Goal: Task Accomplishment & Management: Complete application form

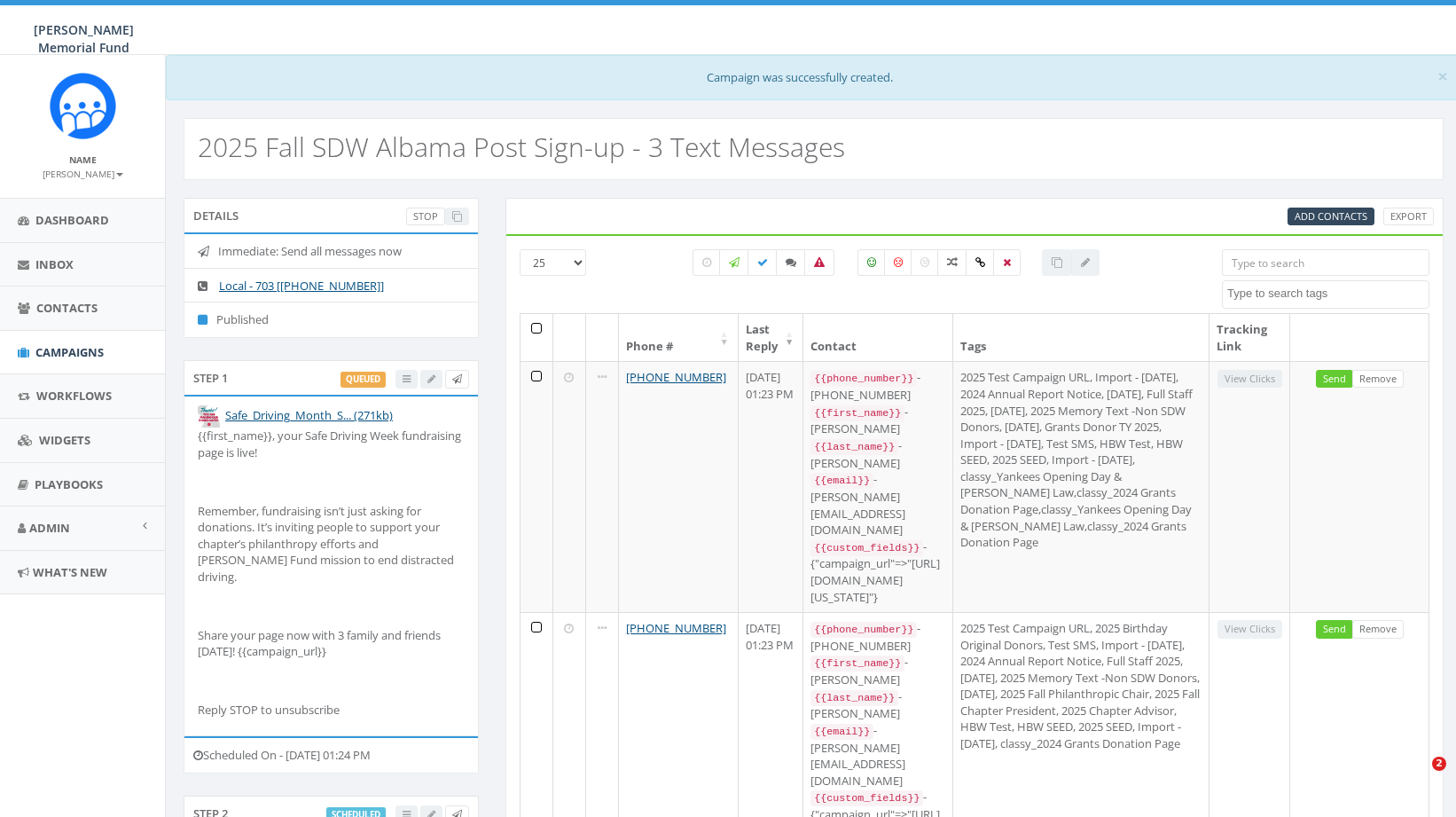
select select
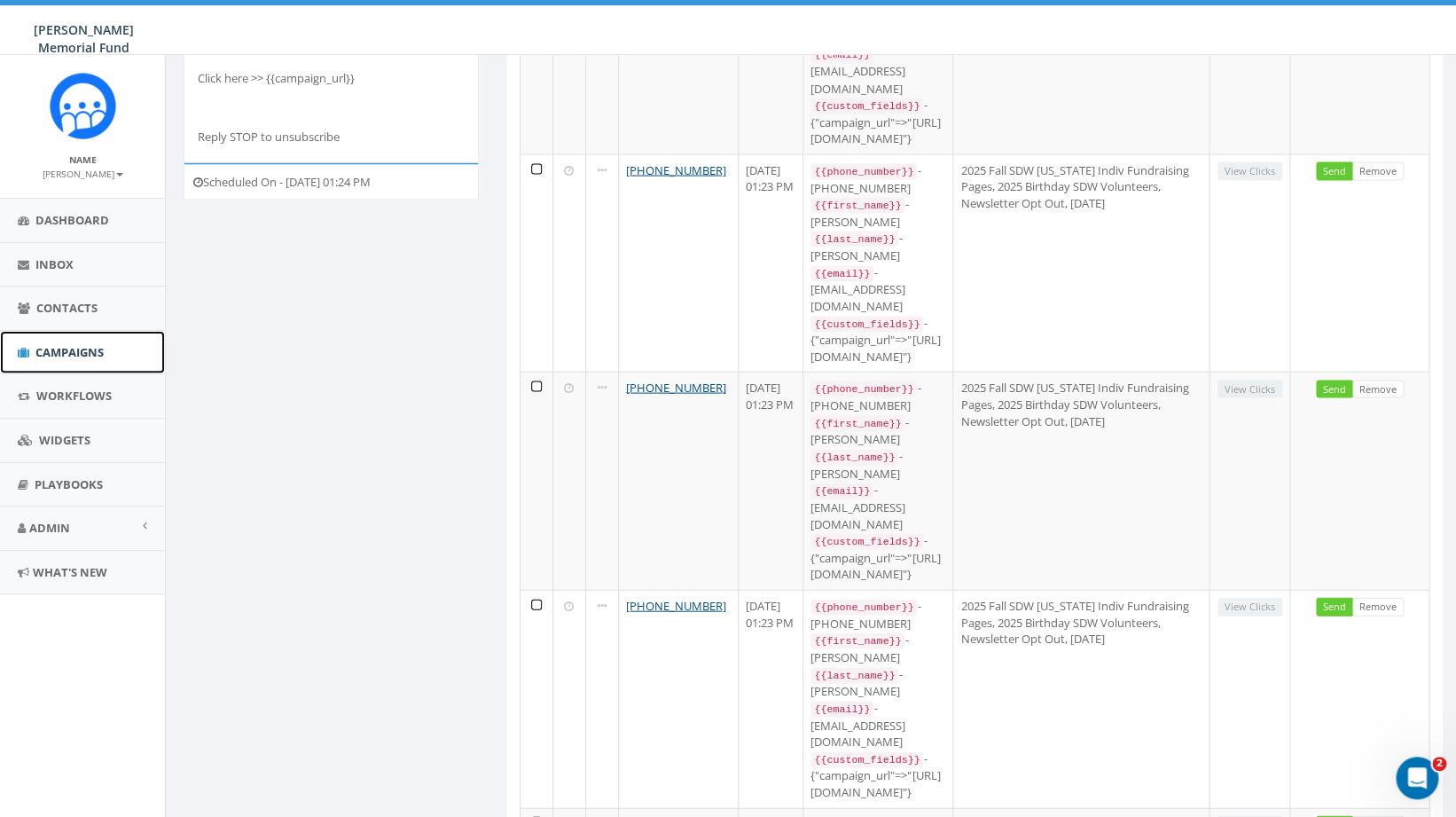
click at [67, 355] on span "Campaigns" at bounding box center [70, 351] width 69 height 15
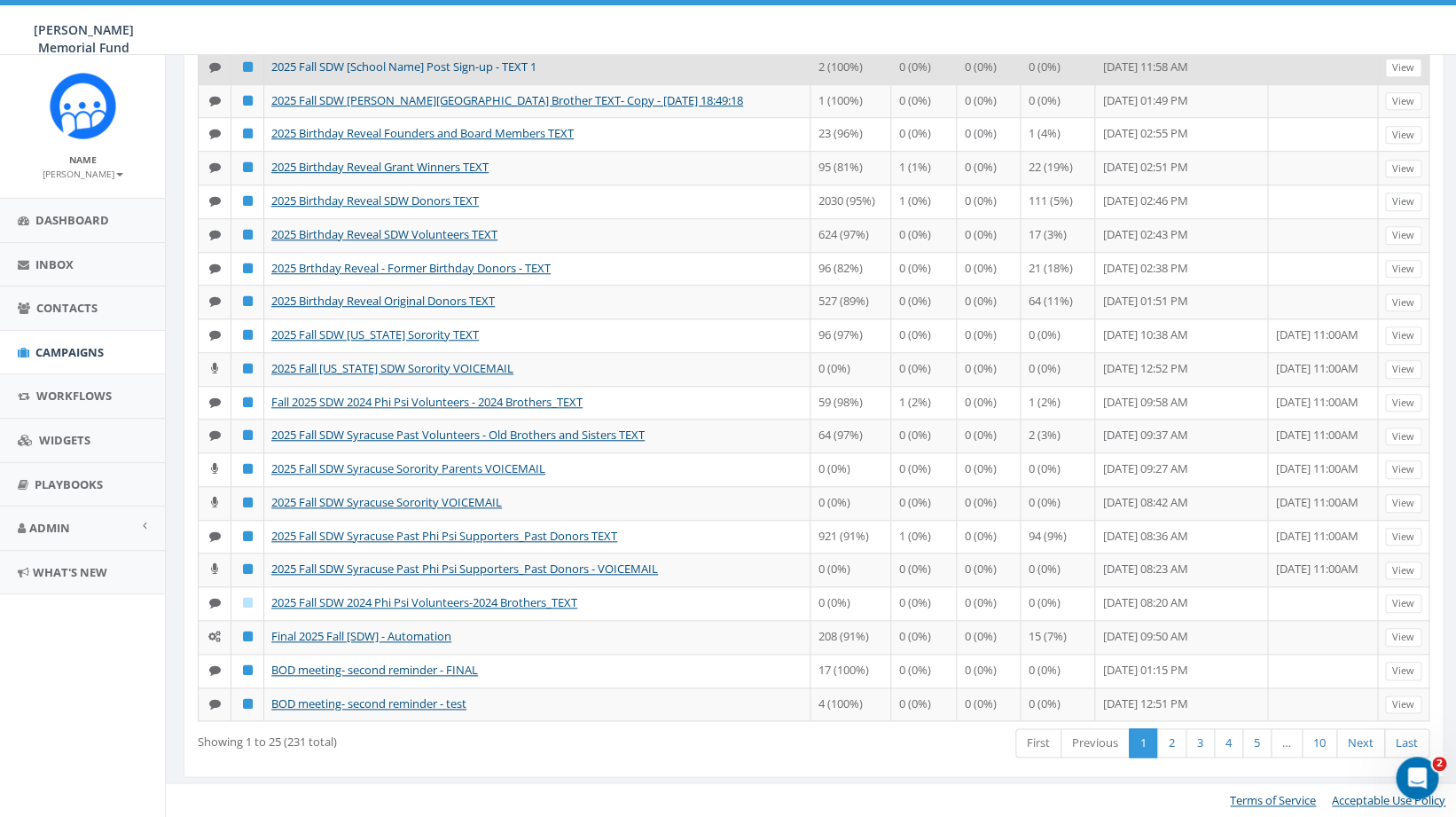
scroll to position [755, 0]
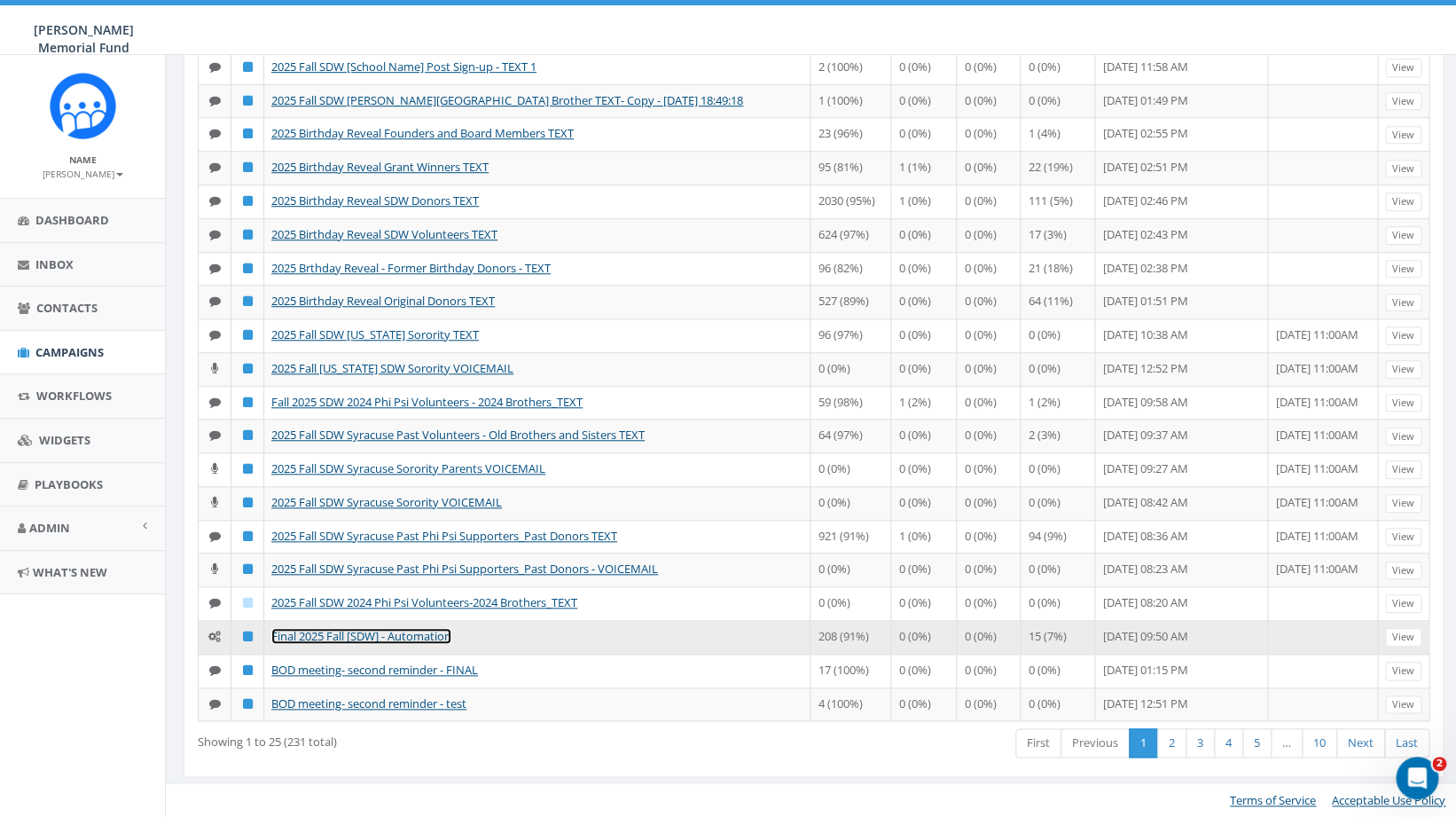
click at [375, 628] on link "Final 2025 Fall [SDW] - Automation" at bounding box center [361, 636] width 180 height 15
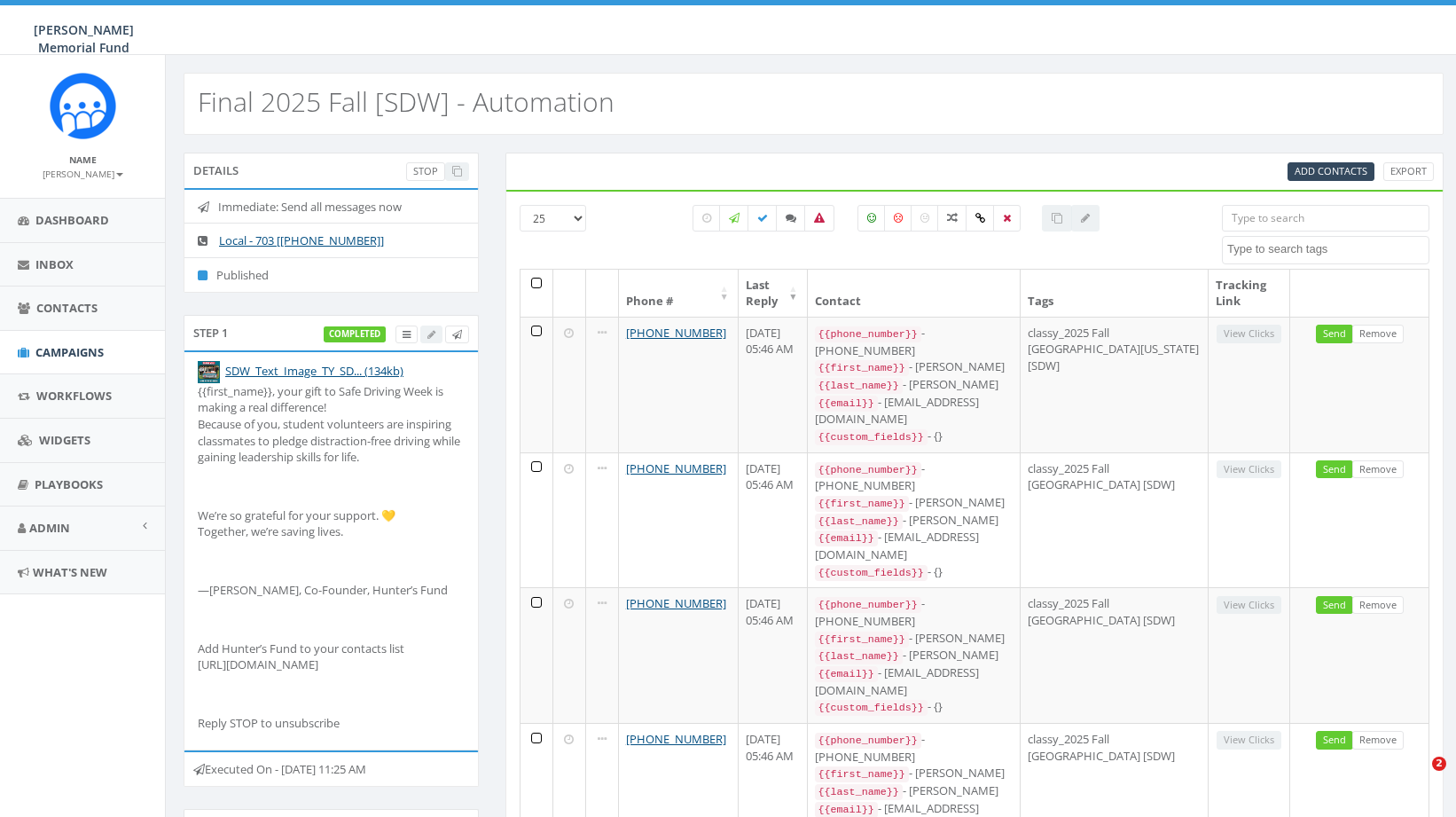
select select
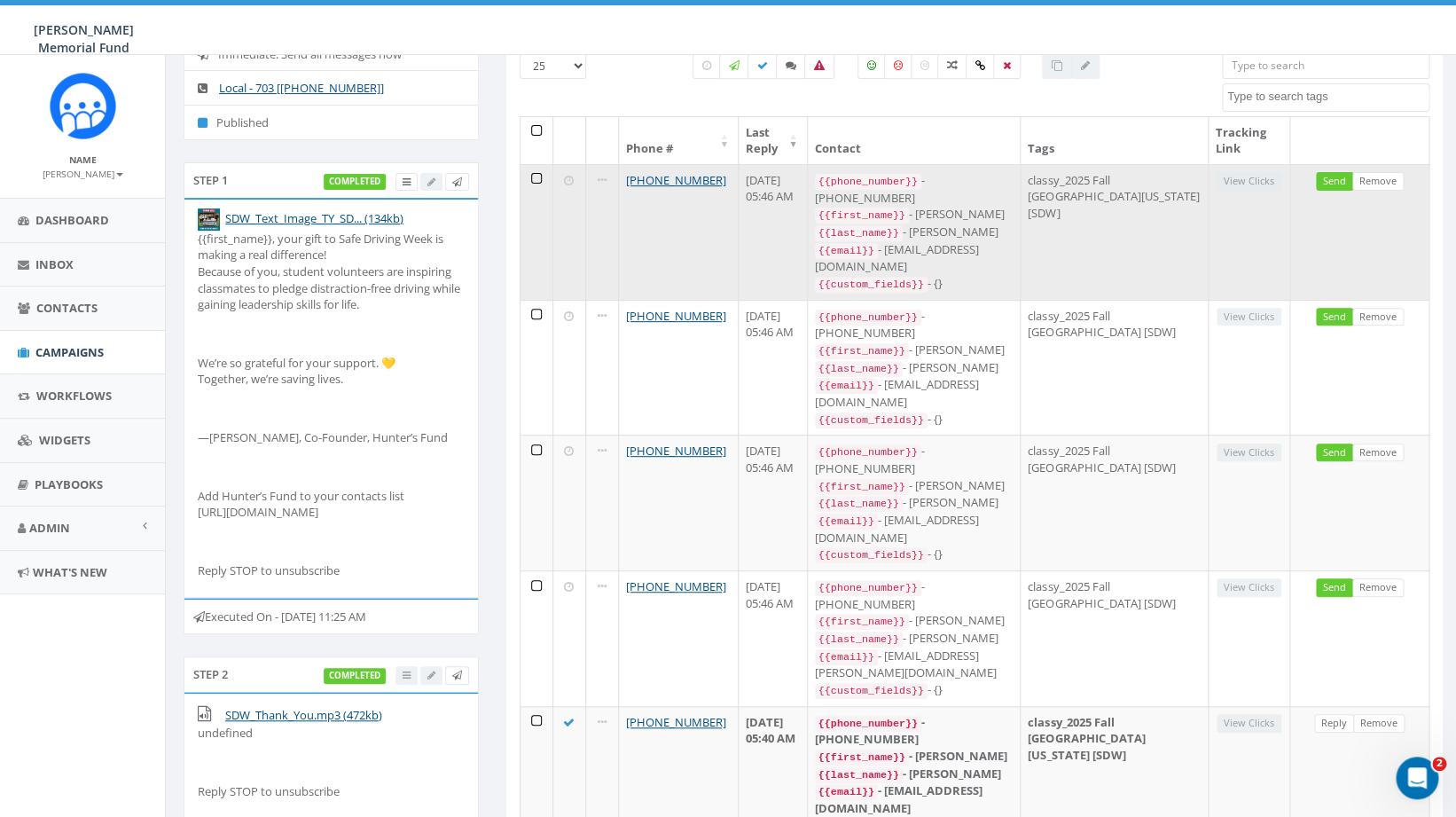
scroll to position [138, 0]
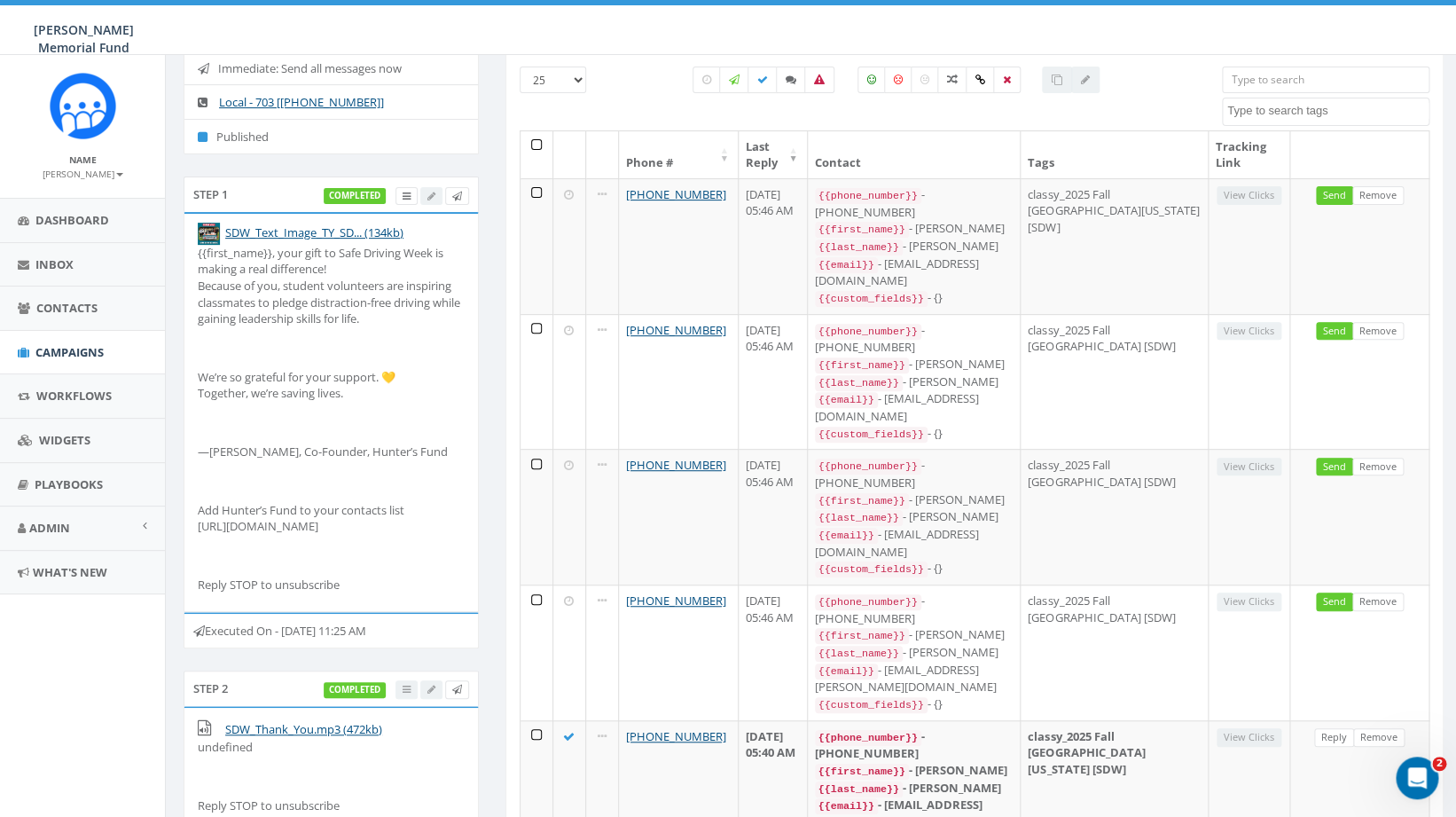
click at [1158, 25] on div "0.00 % of Available Amount Used You have used 0.00 % of your available amount." at bounding box center [1261, 29] width 417 height 49
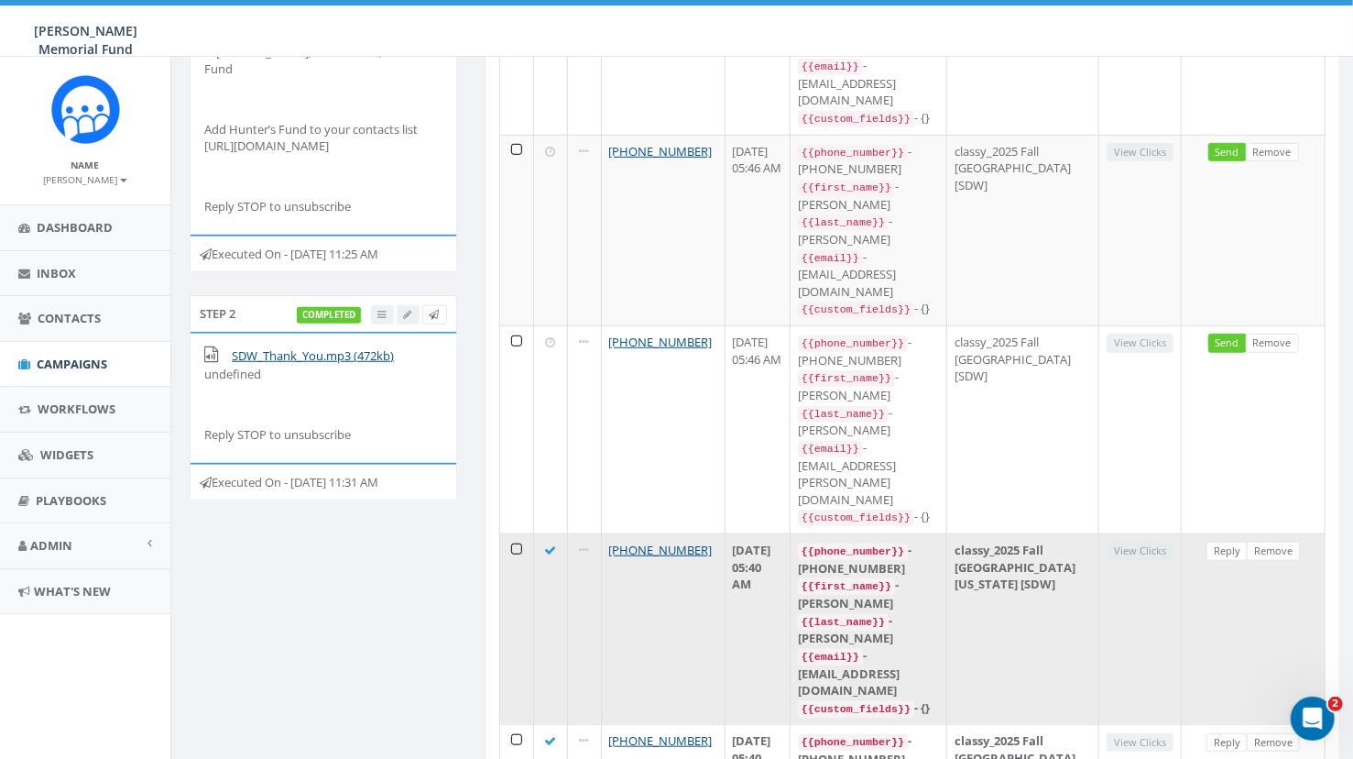
scroll to position [563, 0]
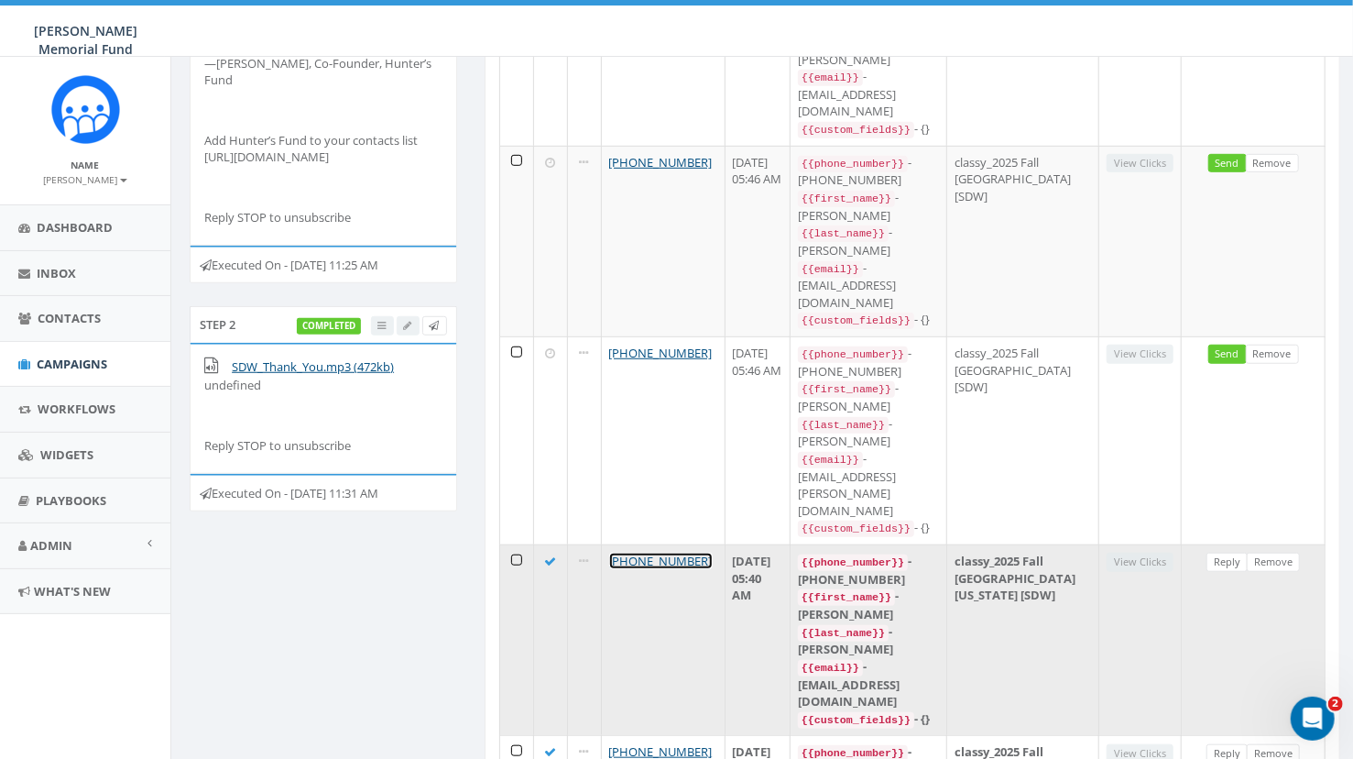
click at [623, 552] on link "+1 336-993-5506" at bounding box center [661, 560] width 104 height 16
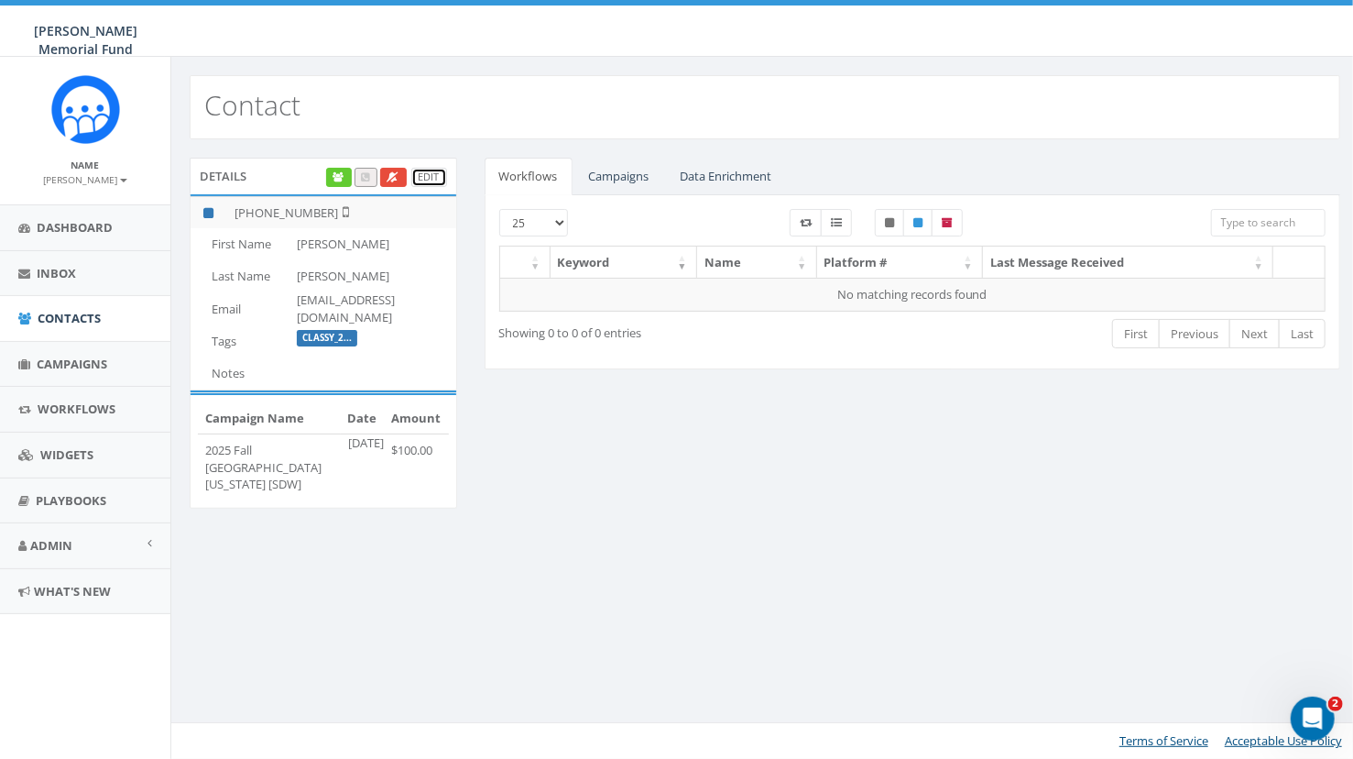
click at [428, 176] on link "Edit" at bounding box center [429, 177] width 36 height 19
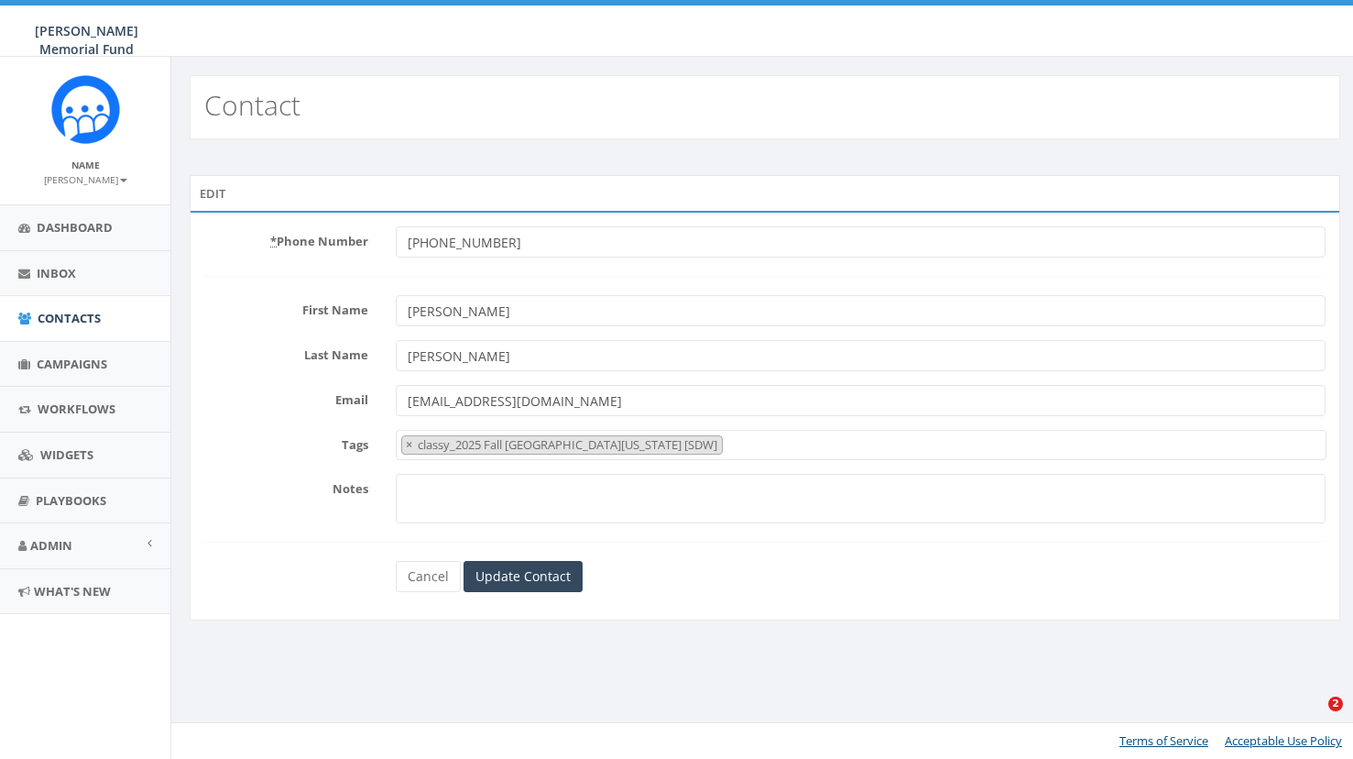
select select "classy_2025 Fall [GEOGRAPHIC_DATA][US_STATE] [SDW]"
click at [429, 581] on link "Cancel" at bounding box center [428, 576] width 65 height 31
select select "classy_2025 Fall [GEOGRAPHIC_DATA][US_STATE] [SDW]"
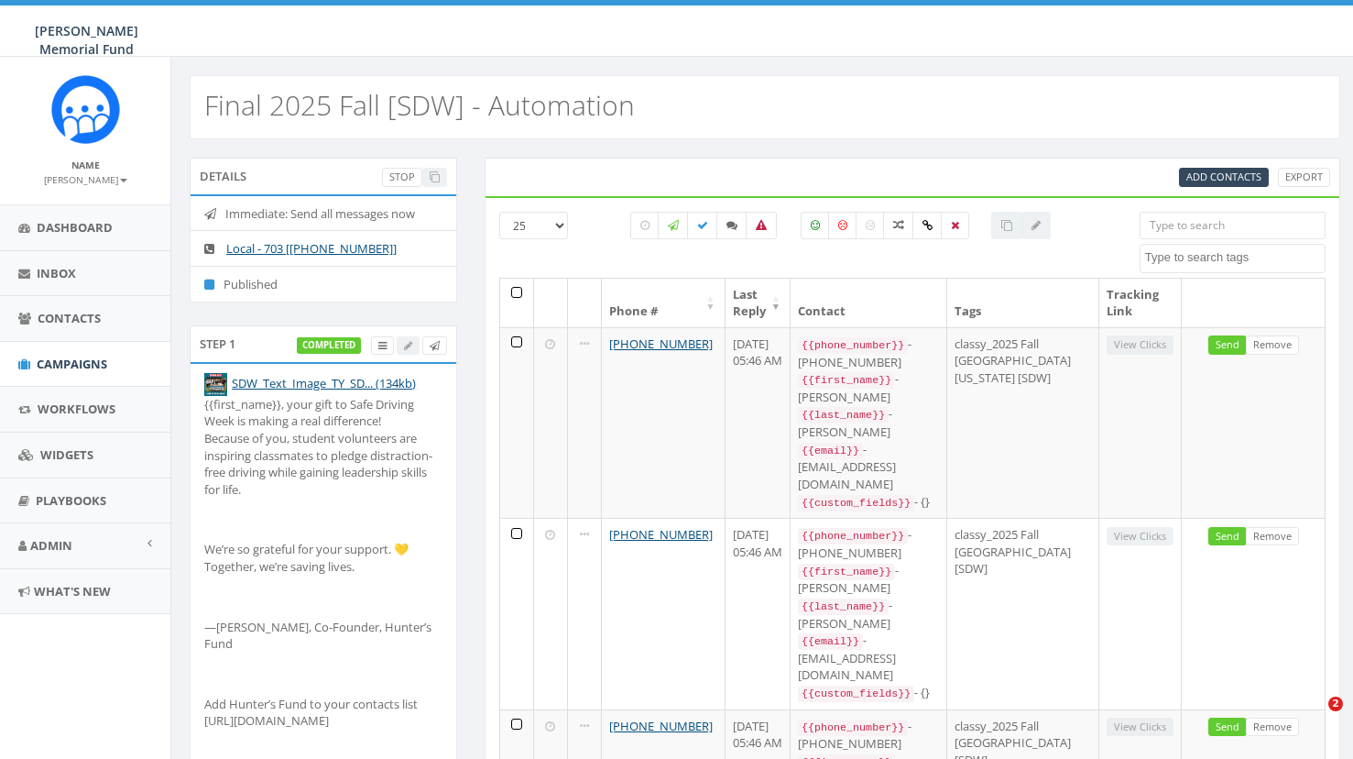
select select
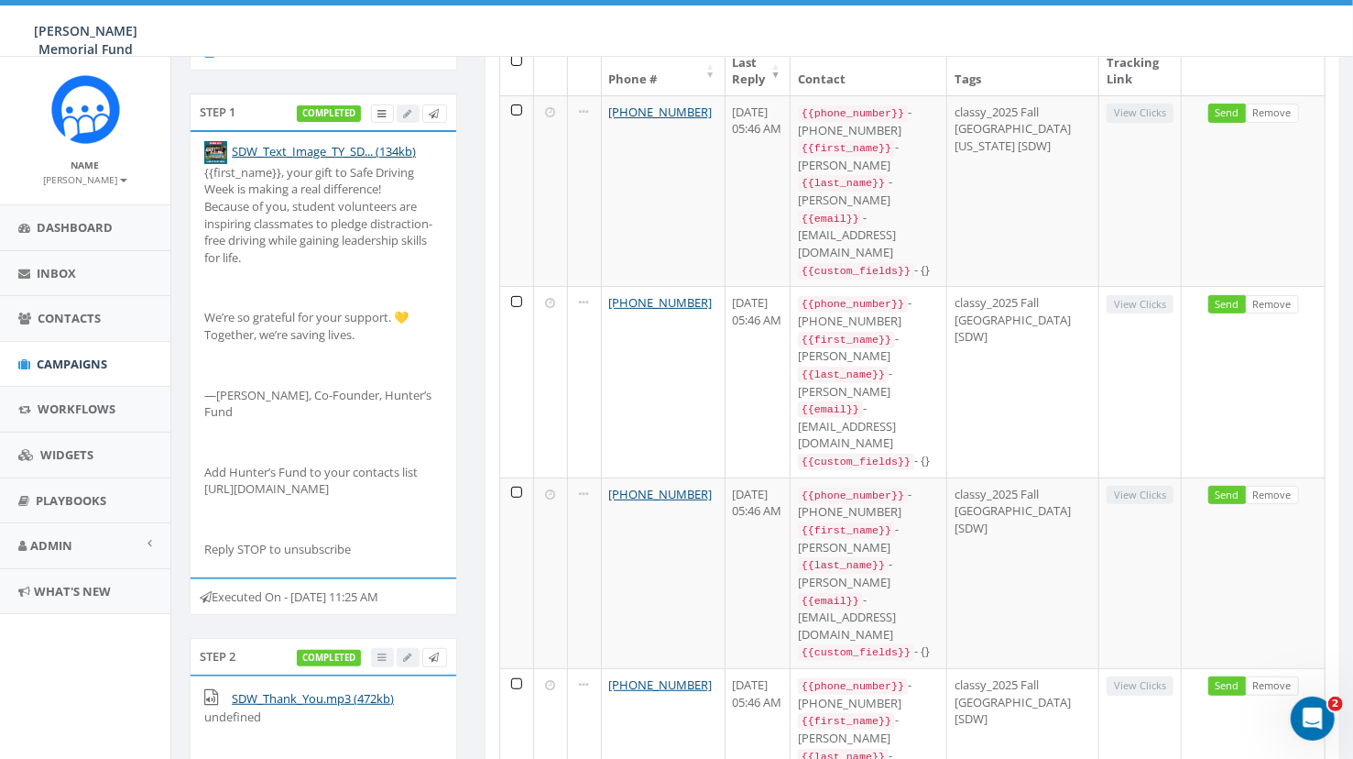
scroll to position [199, 0]
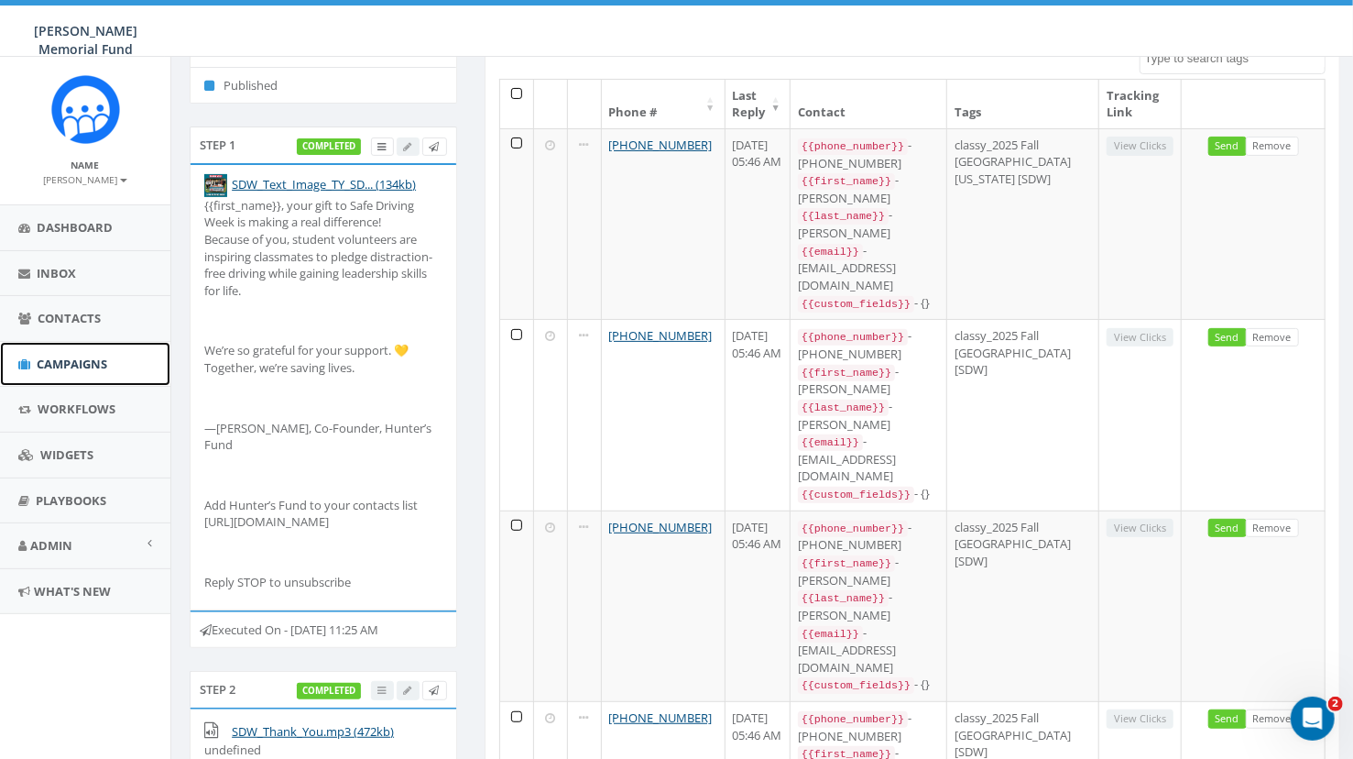
click at [81, 365] on span "Campaigns" at bounding box center [72, 363] width 71 height 16
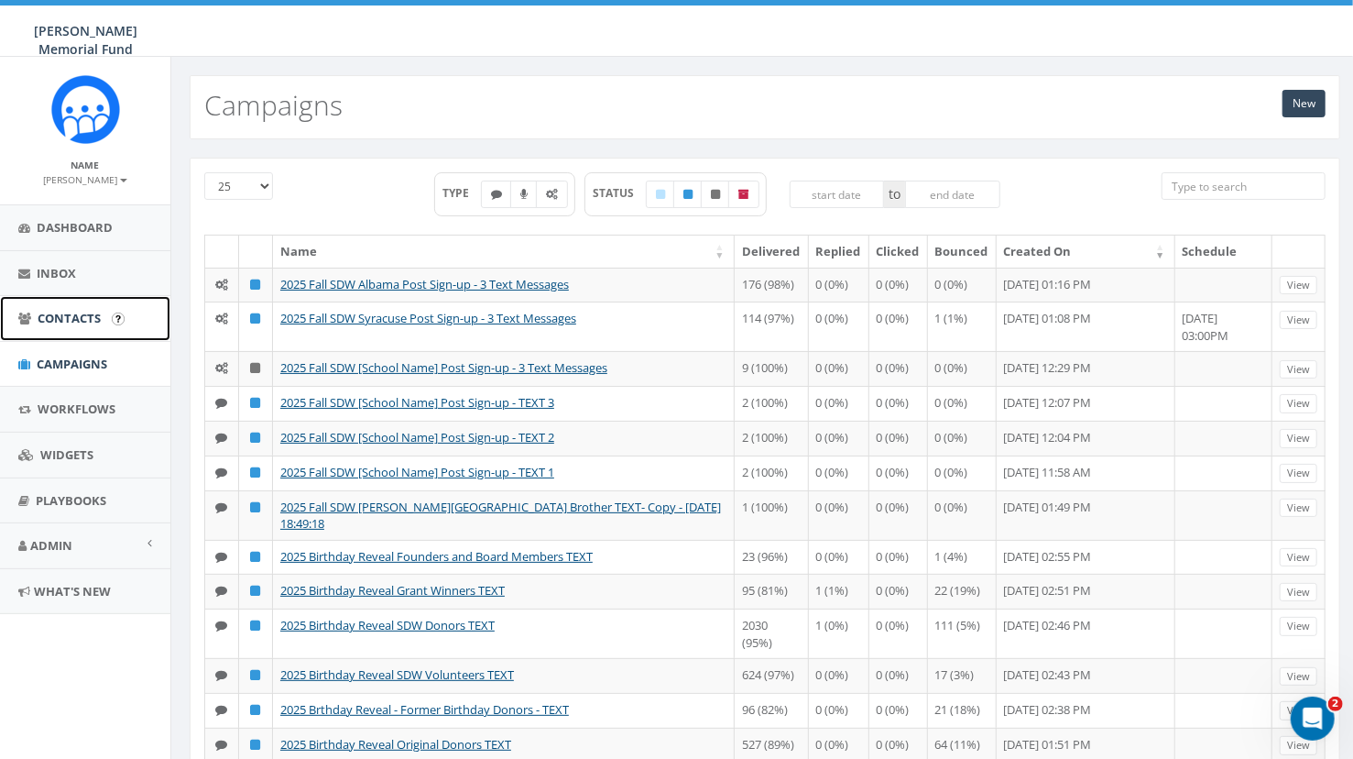
click at [71, 315] on span "Contacts" at bounding box center [69, 318] width 63 height 16
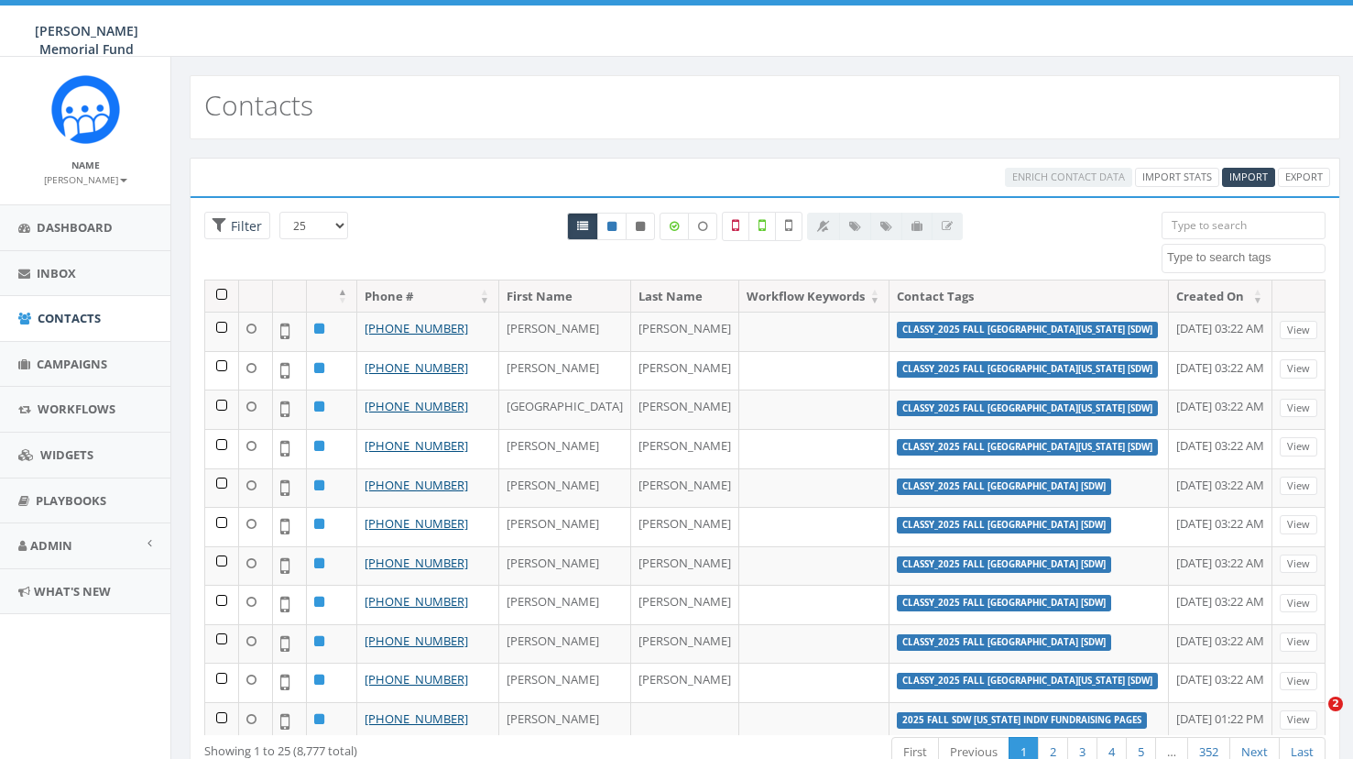
select select
click at [1255, 178] on span "Import" at bounding box center [1249, 177] width 38 height 14
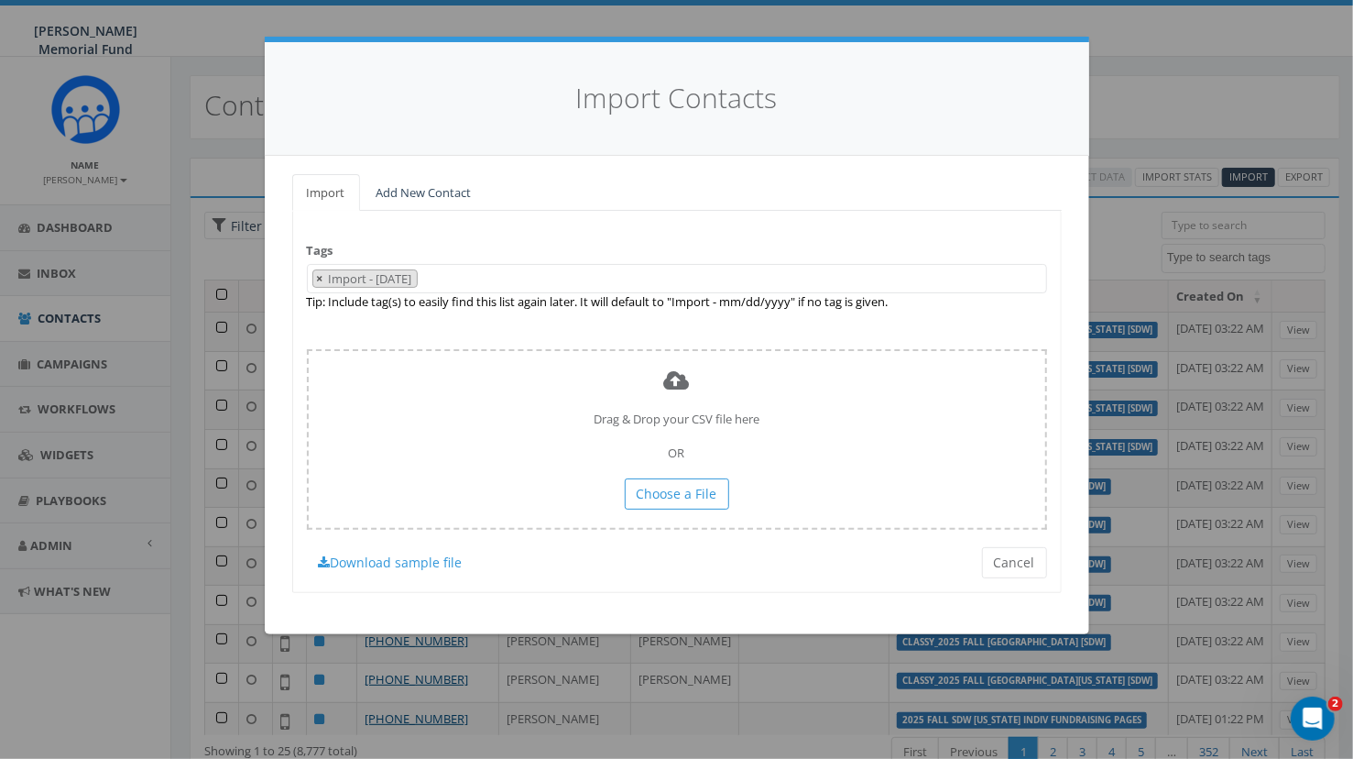
click at [320, 279] on span "×" at bounding box center [320, 278] width 6 height 16
select select
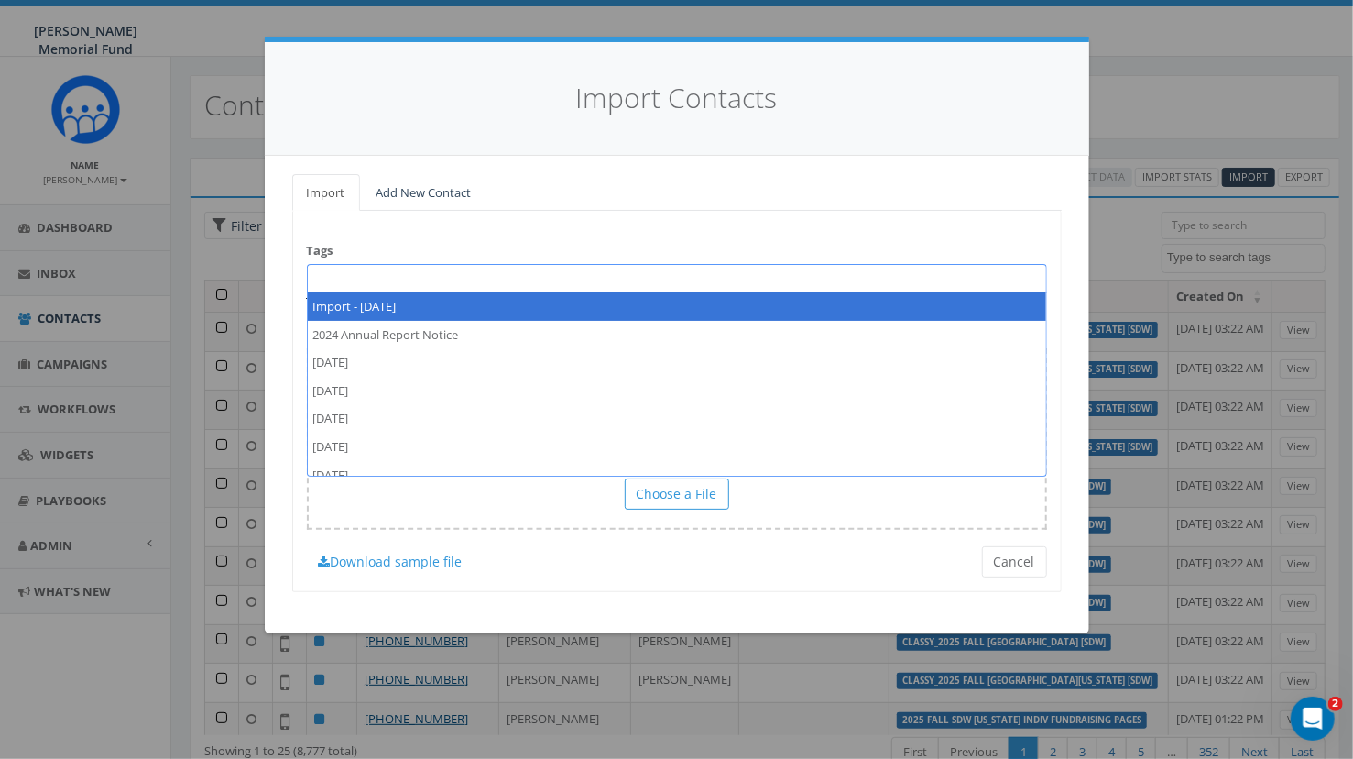
paste textarea "2025 Fall SDW [PERSON_NAME] Indiv Fundraising Pages"
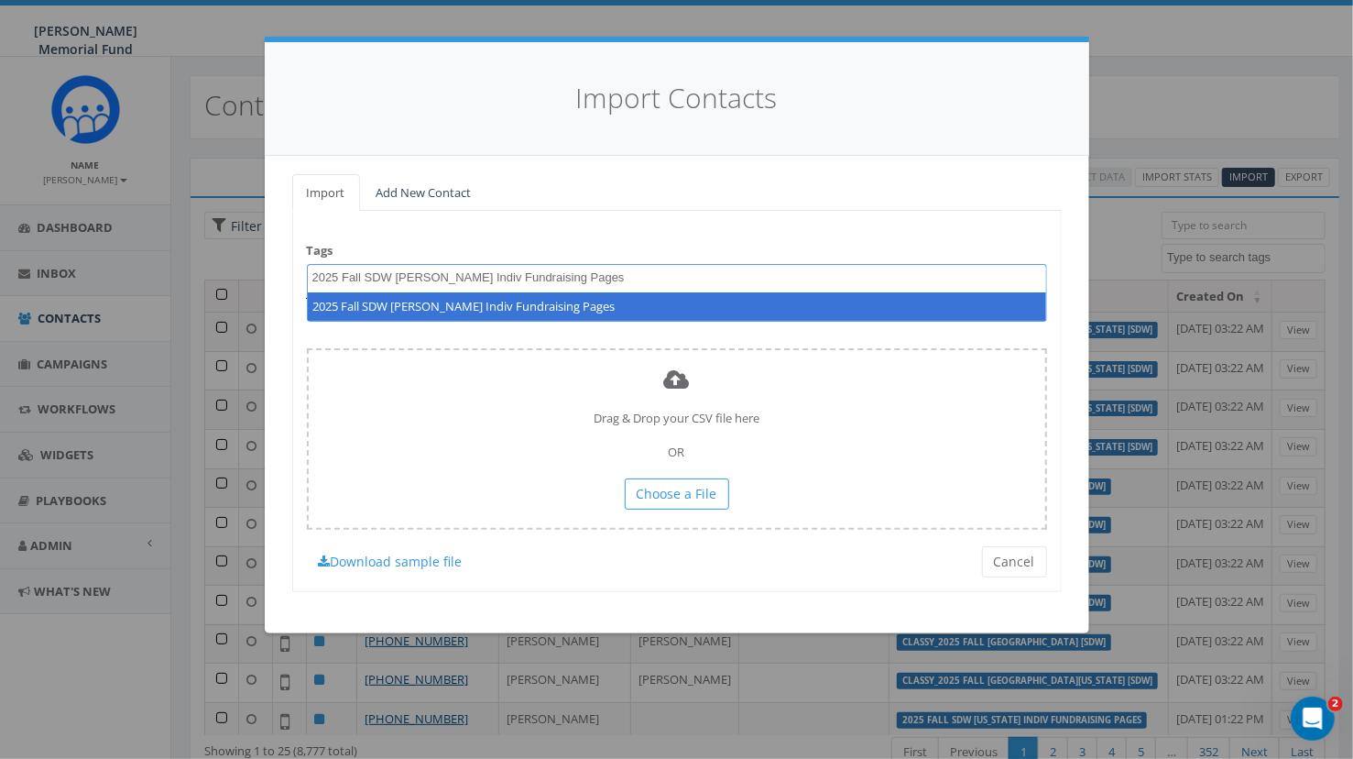
type textarea "2025 Fall SDW [PERSON_NAME] Indiv Fundraising Pages"
select select "2025 Fall SDW [PERSON_NAME] Indiv Fundraising Pages"
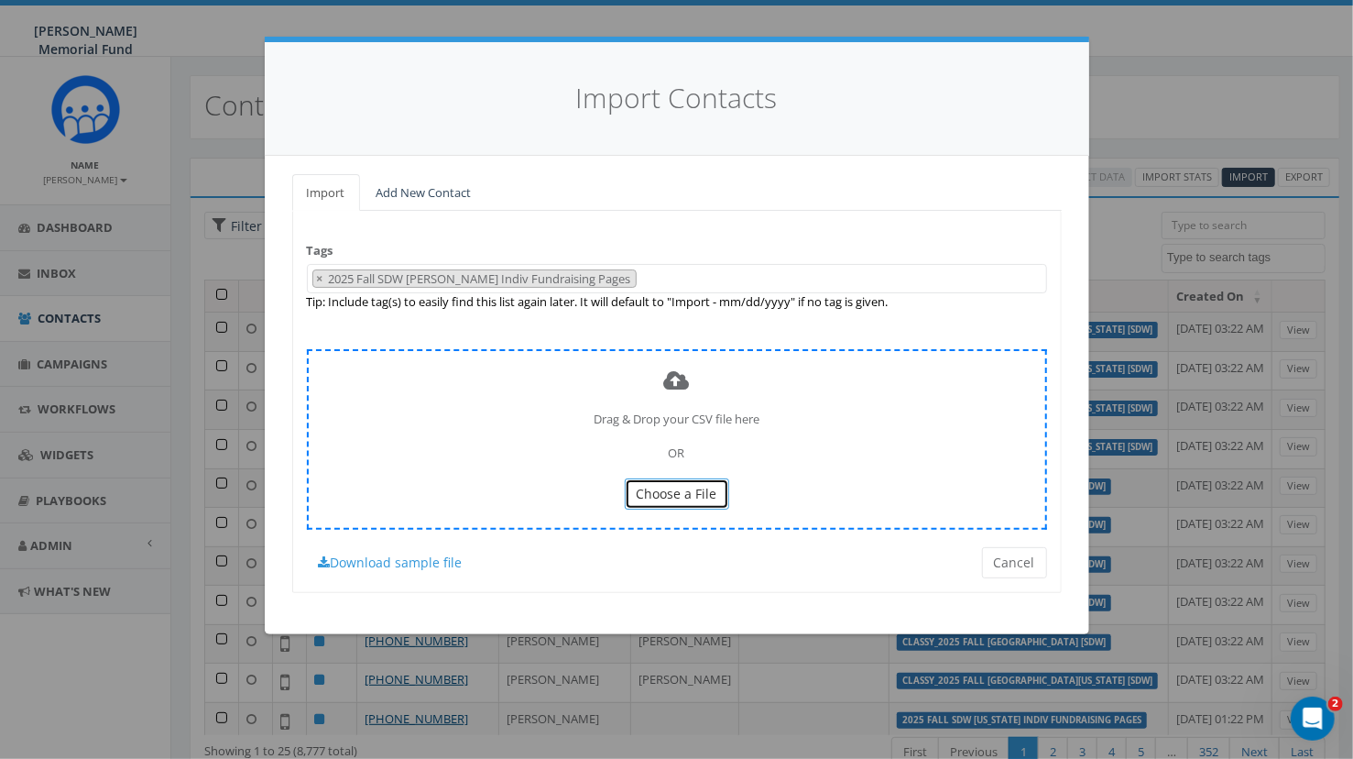
click at [688, 489] on span "Choose a File" at bounding box center [677, 493] width 81 height 17
click at [701, 487] on span "Choose a File" at bounding box center [677, 493] width 81 height 17
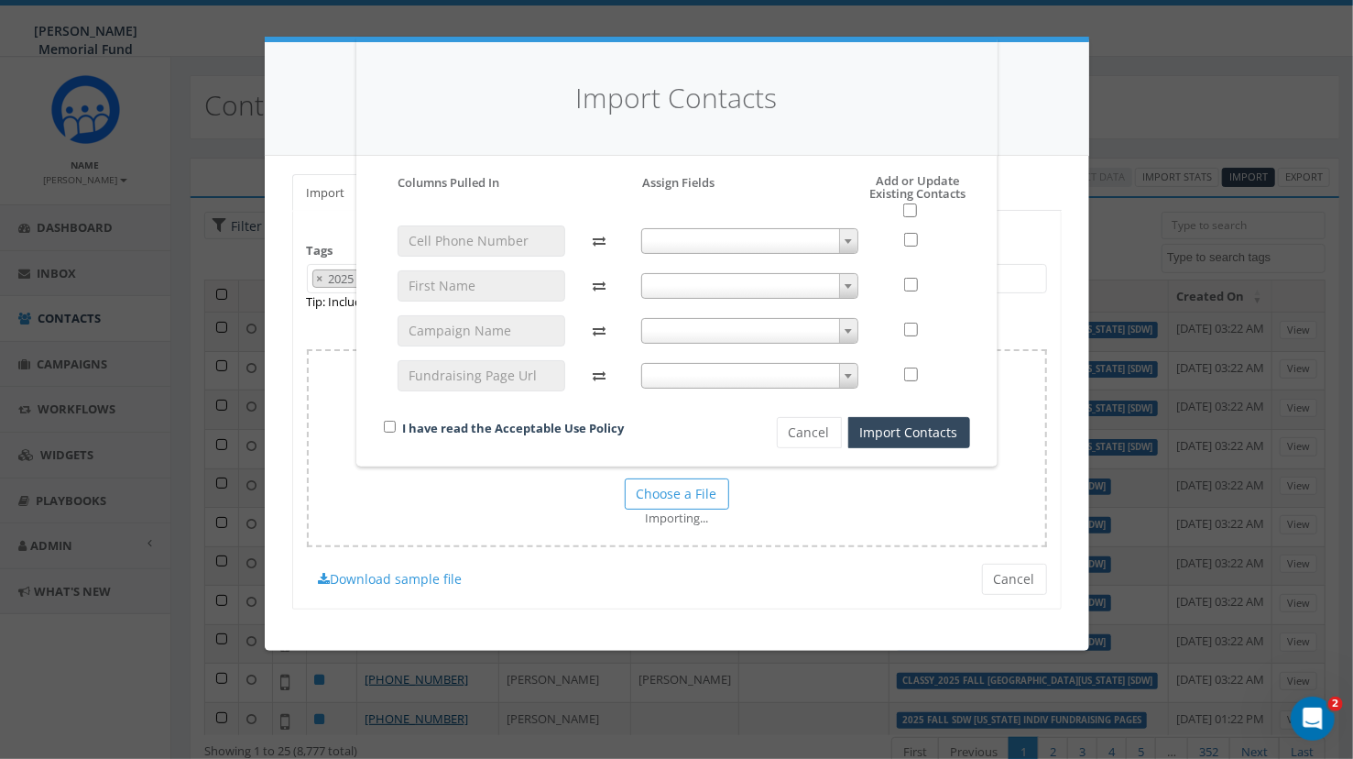
click at [832, 235] on span at bounding box center [749, 241] width 217 height 26
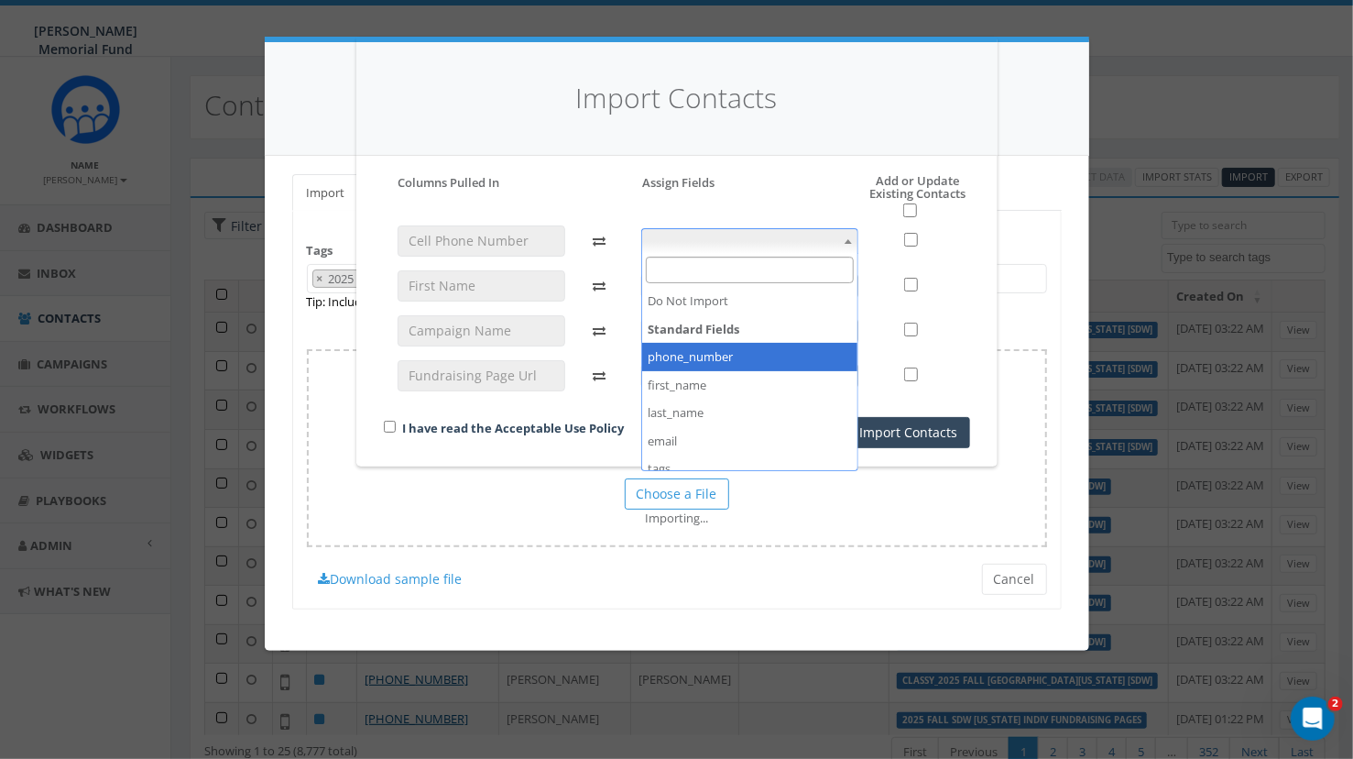
select select "phone_number"
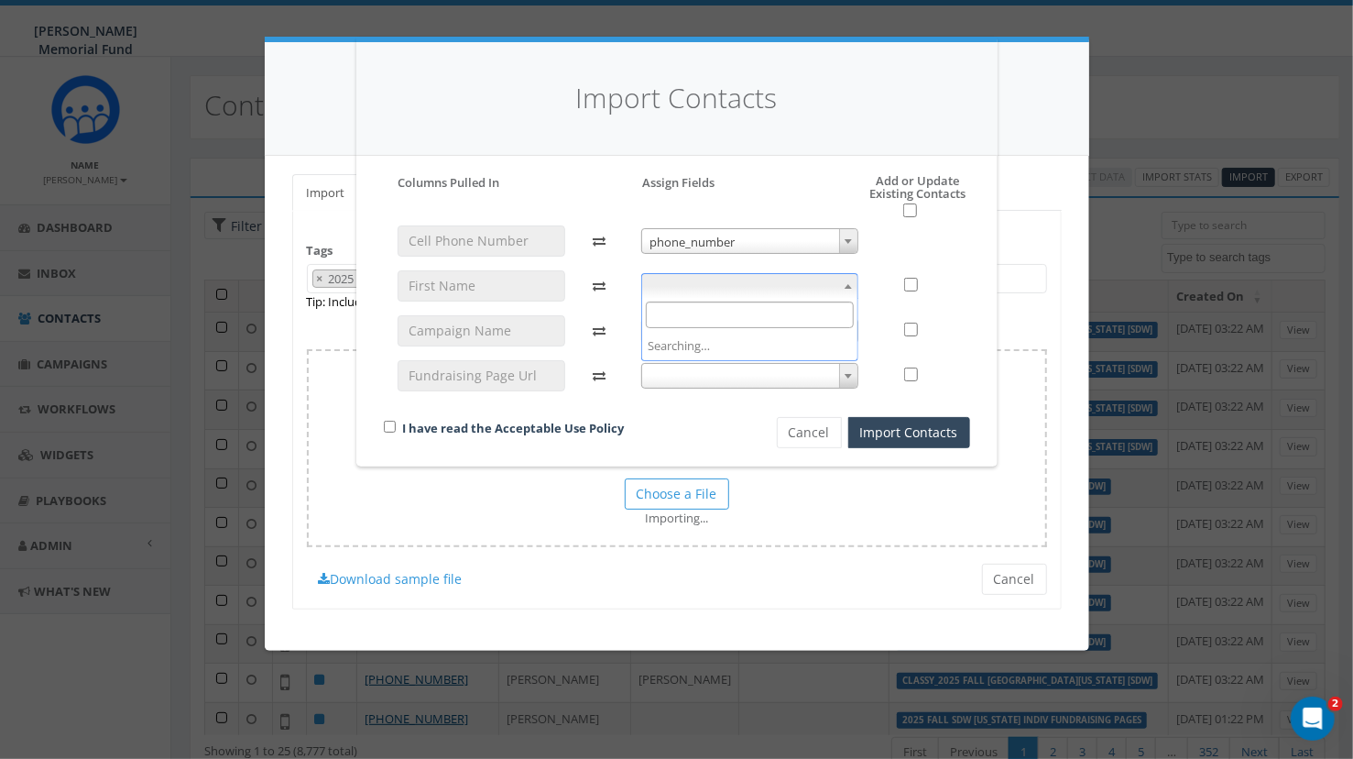
click at [830, 280] on span at bounding box center [749, 286] width 217 height 26
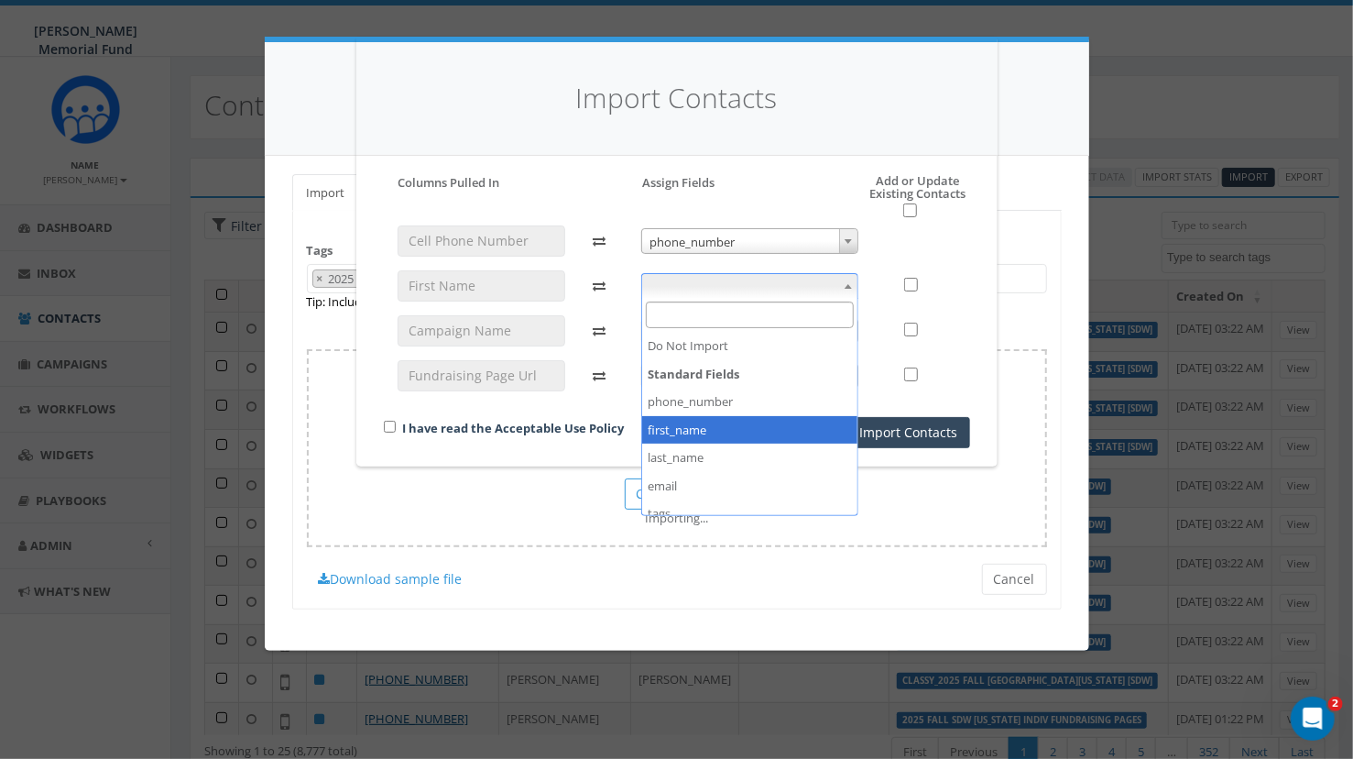
select select "first_name"
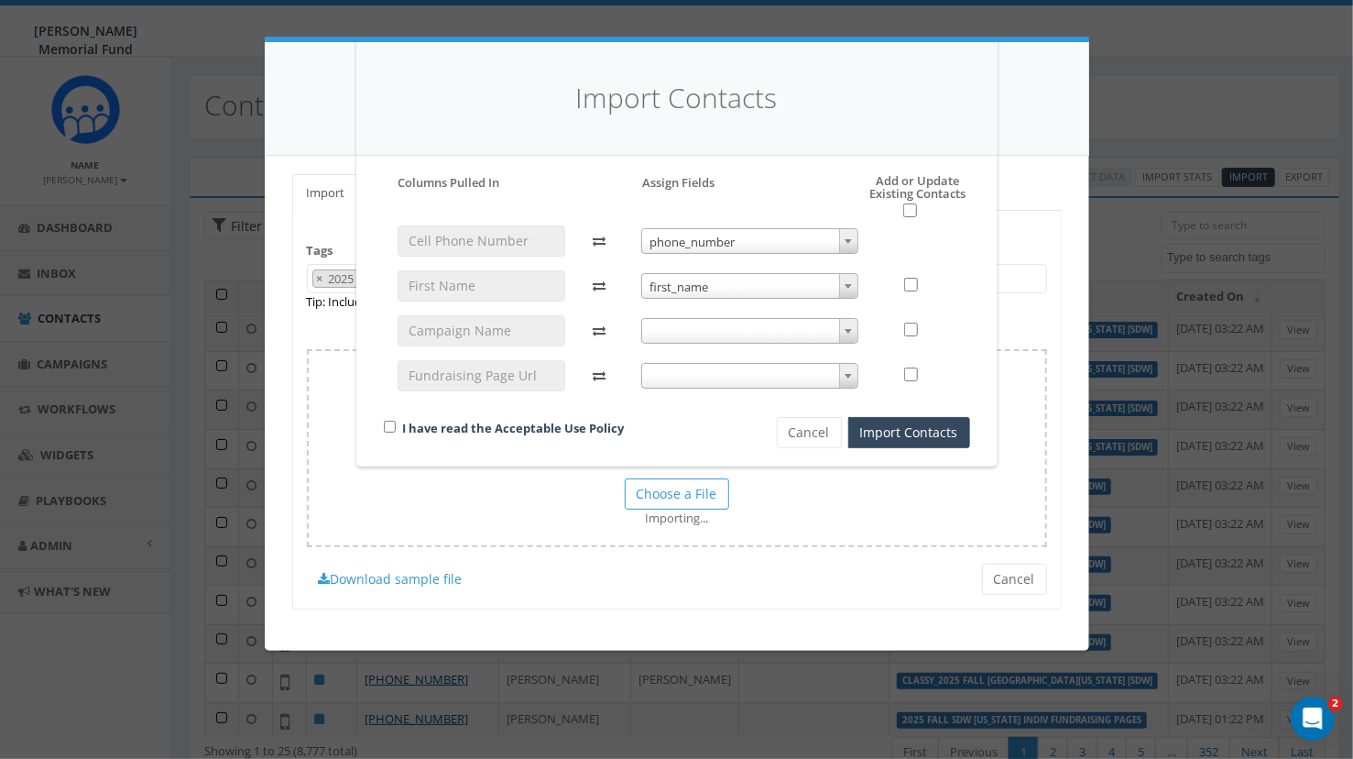
click at [827, 330] on span at bounding box center [749, 331] width 217 height 26
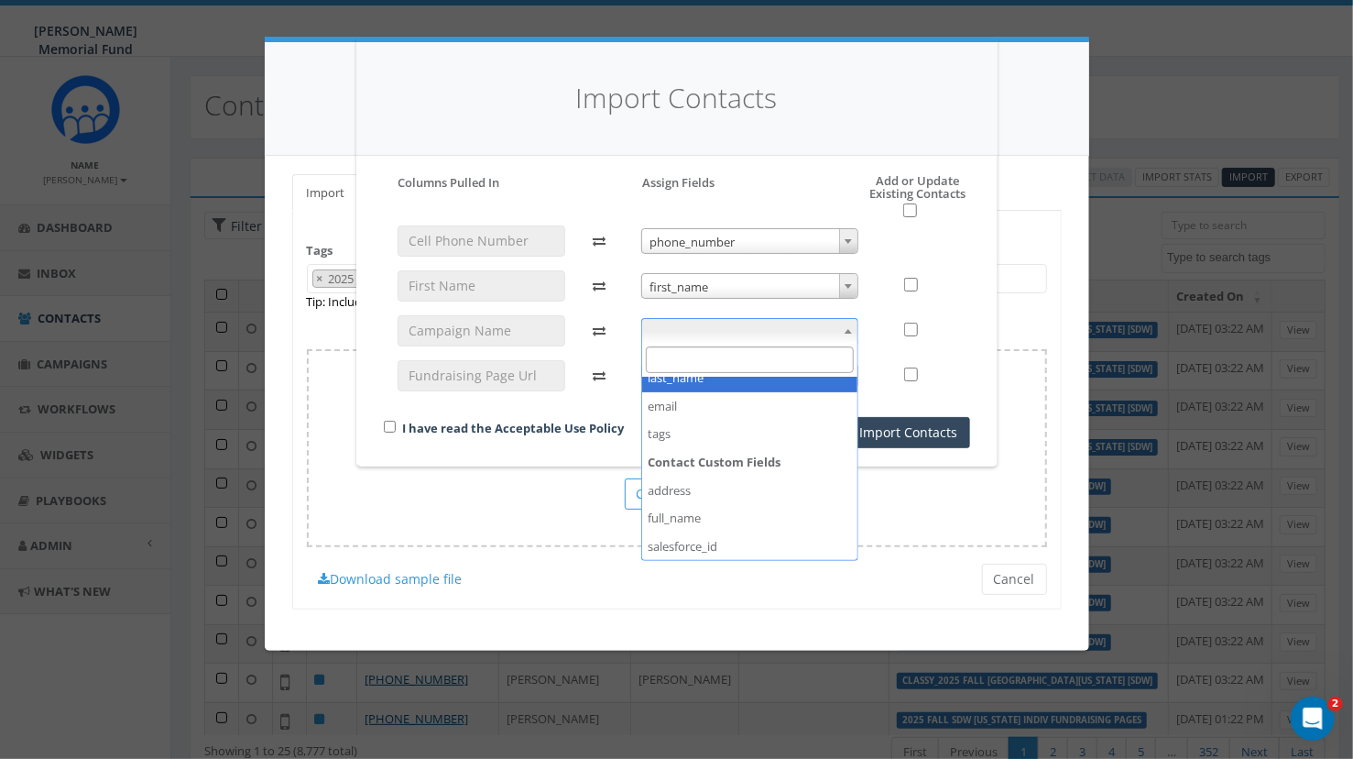
scroll to position [124, 0]
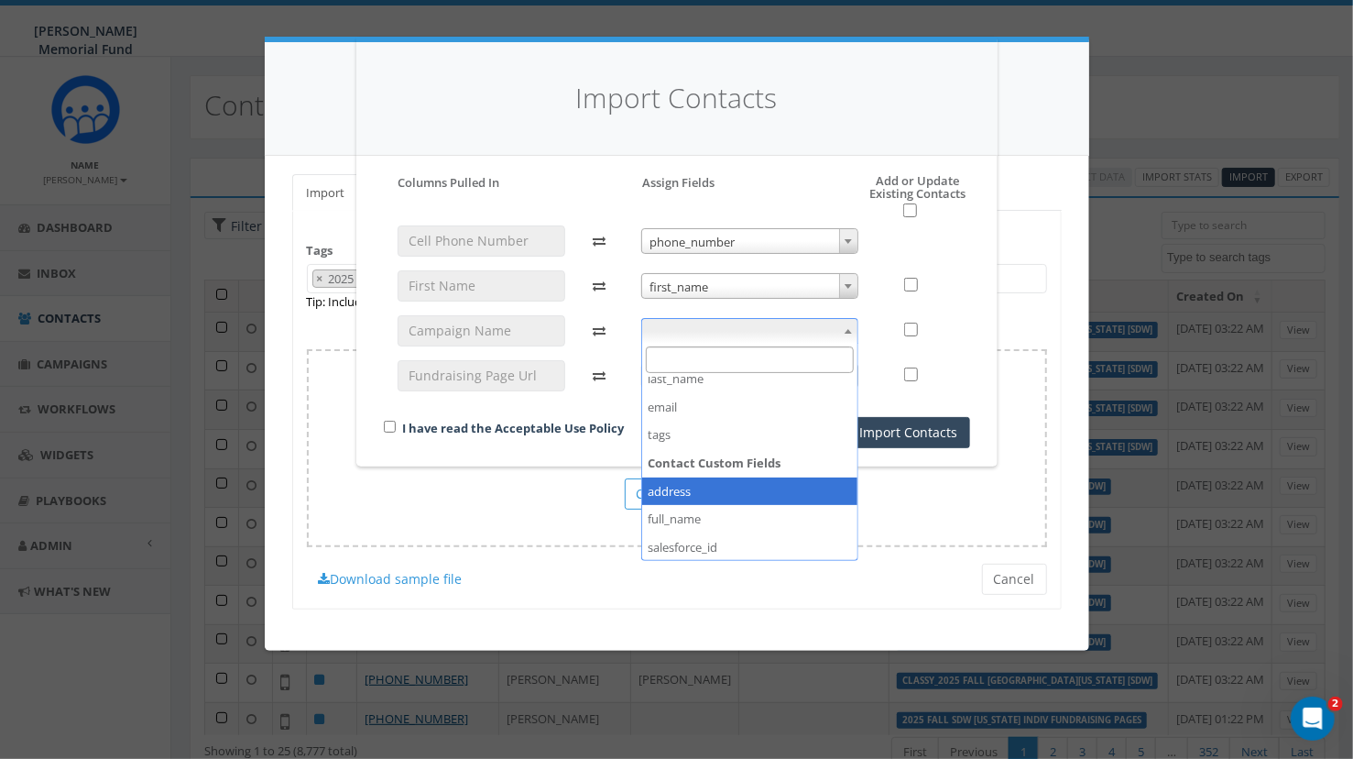
click at [569, 390] on div at bounding box center [481, 315] width 195 height 180
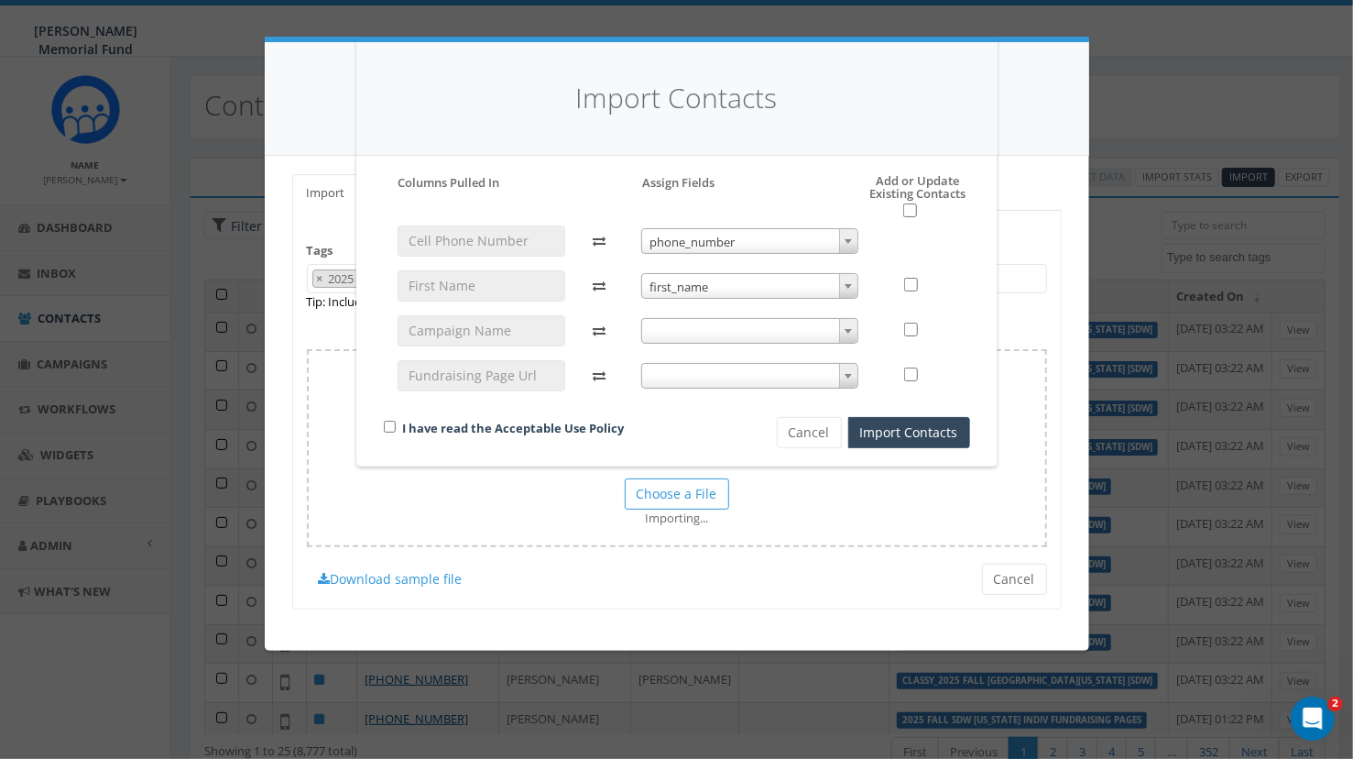
click at [828, 373] on span at bounding box center [749, 376] width 217 height 26
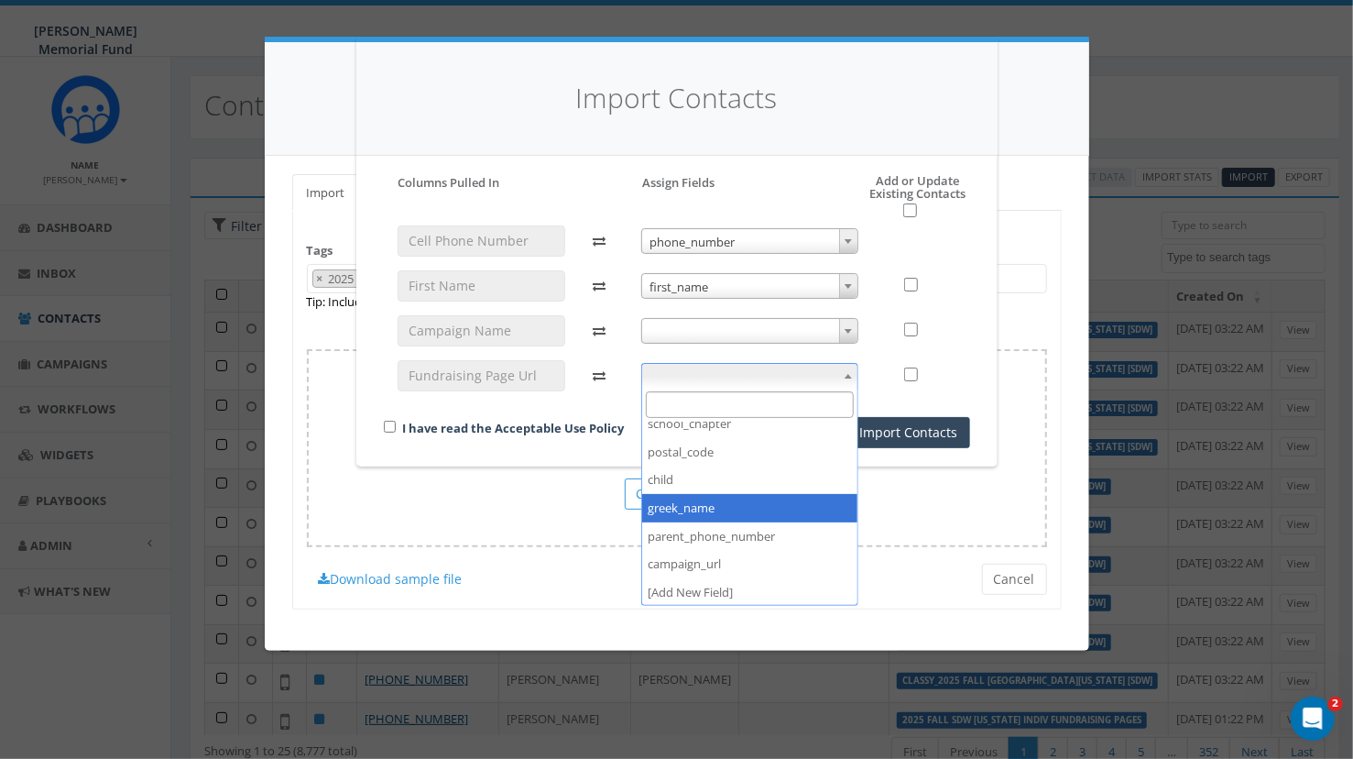
scroll to position [376, 0]
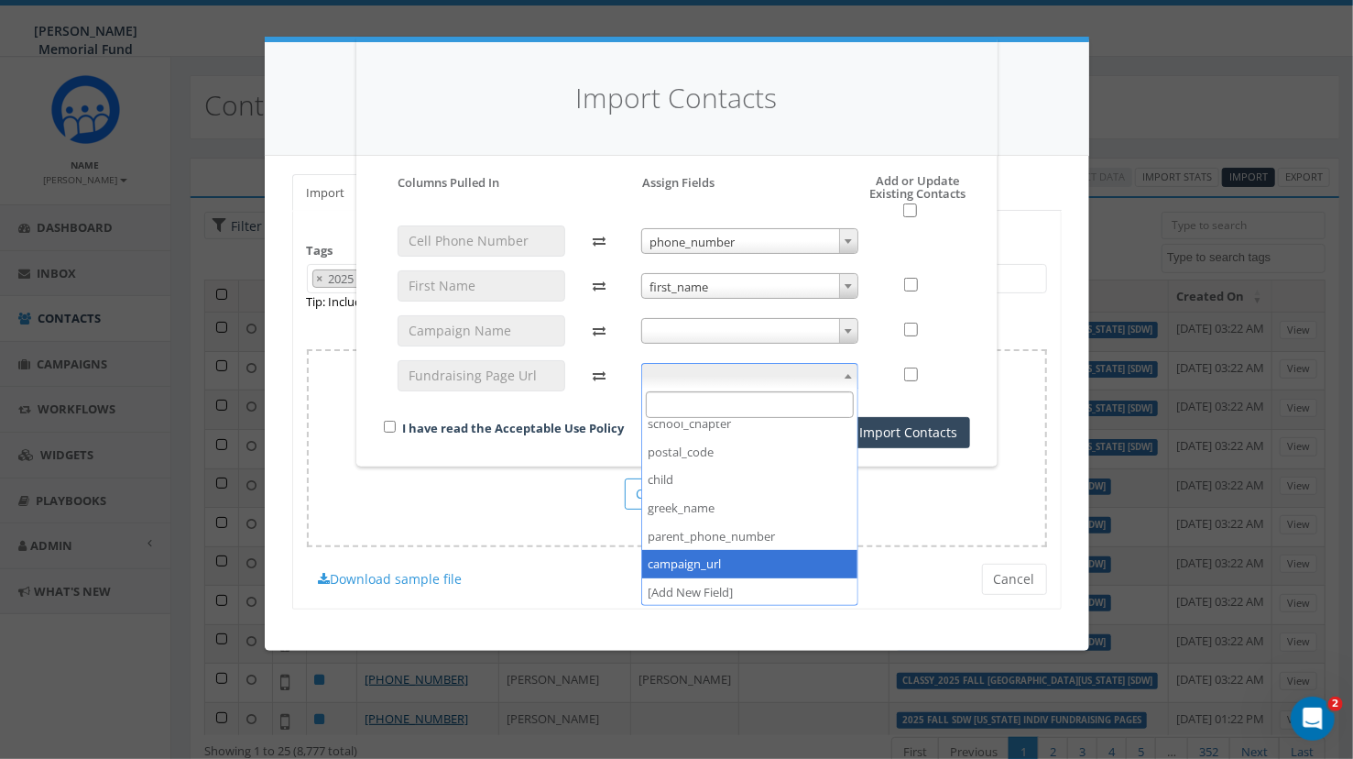
select select "campaign_url"
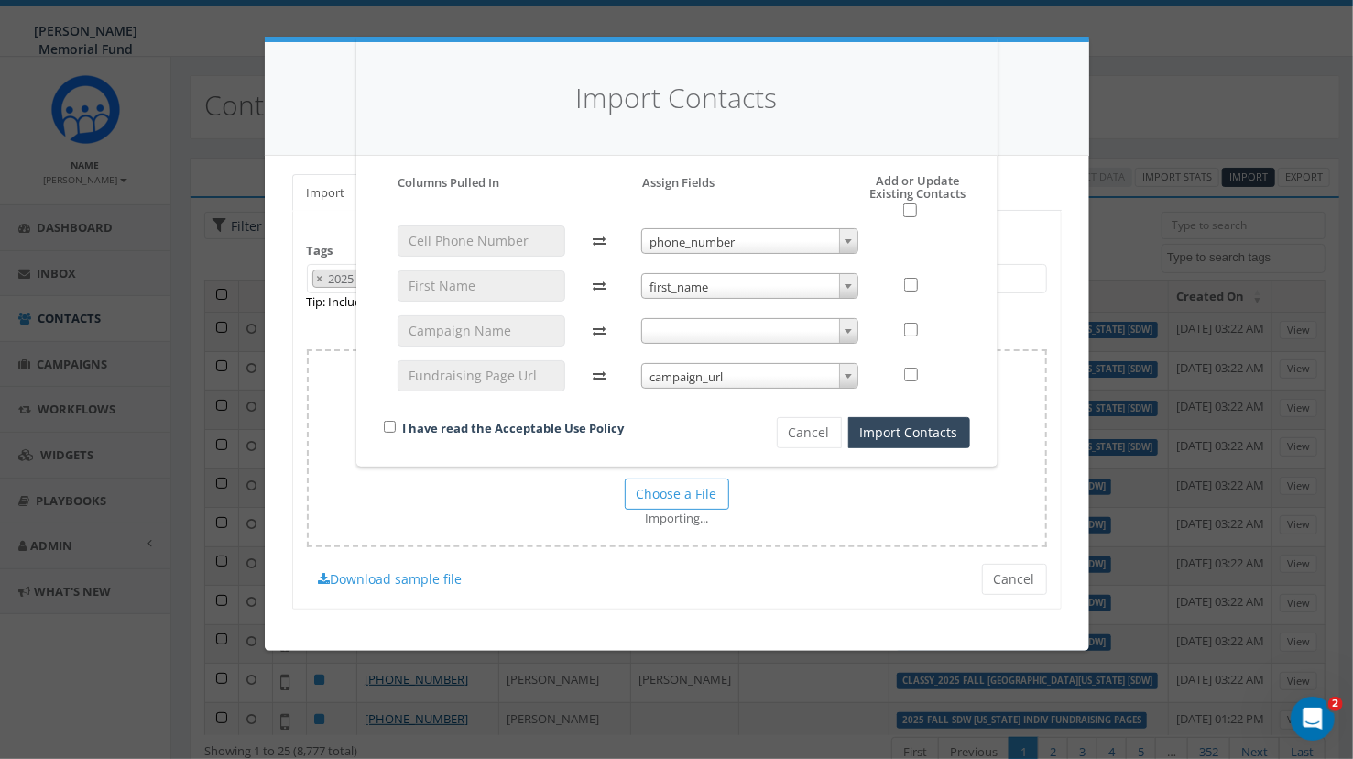
click at [384, 425] on div "I have read the Acceptable Use Policy" at bounding box center [549, 429] width 358 height 25
click at [912, 208] on input "checkbox" at bounding box center [910, 210] width 14 height 14
checkbox input "true"
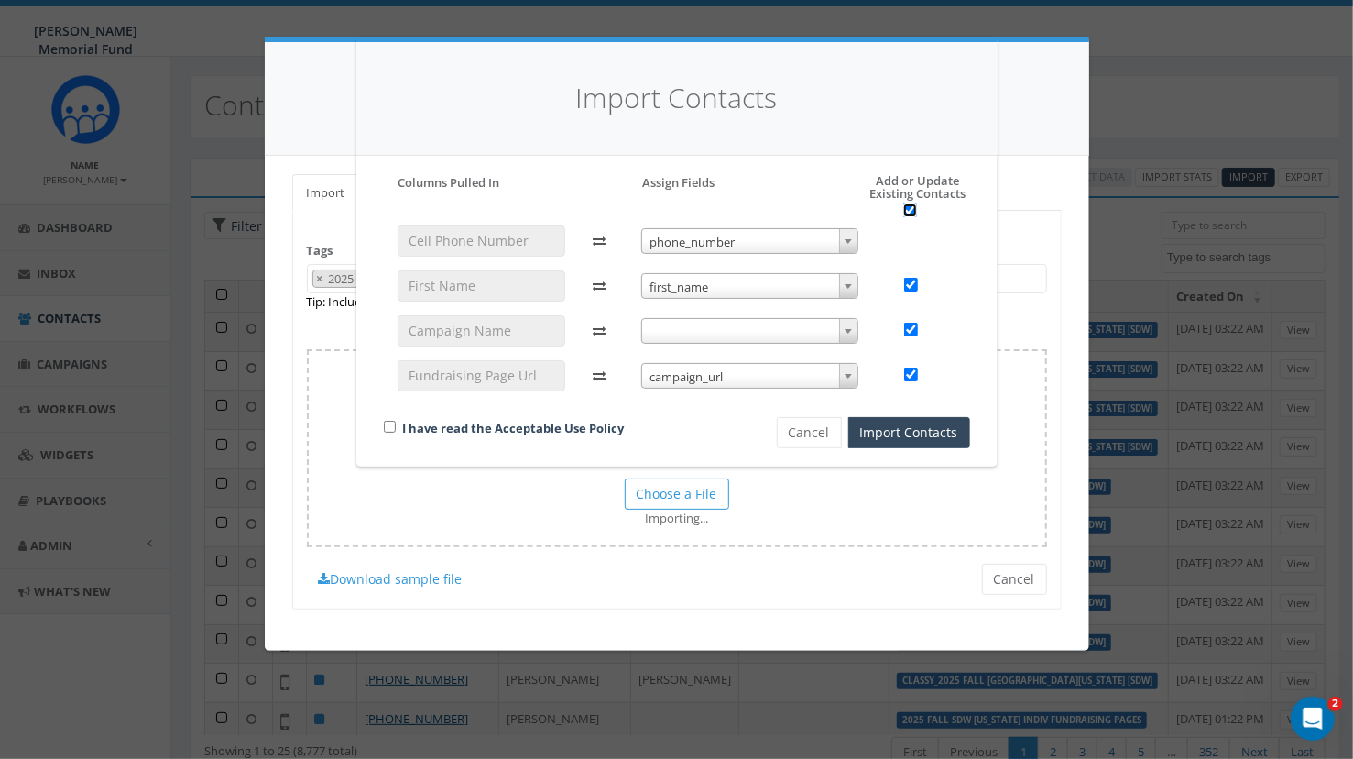
checkbox input "true"
click at [389, 424] on input "checkbox" at bounding box center [390, 427] width 12 height 12
checkbox input "true"
click at [907, 427] on button "Import Contacts" at bounding box center [909, 432] width 122 height 31
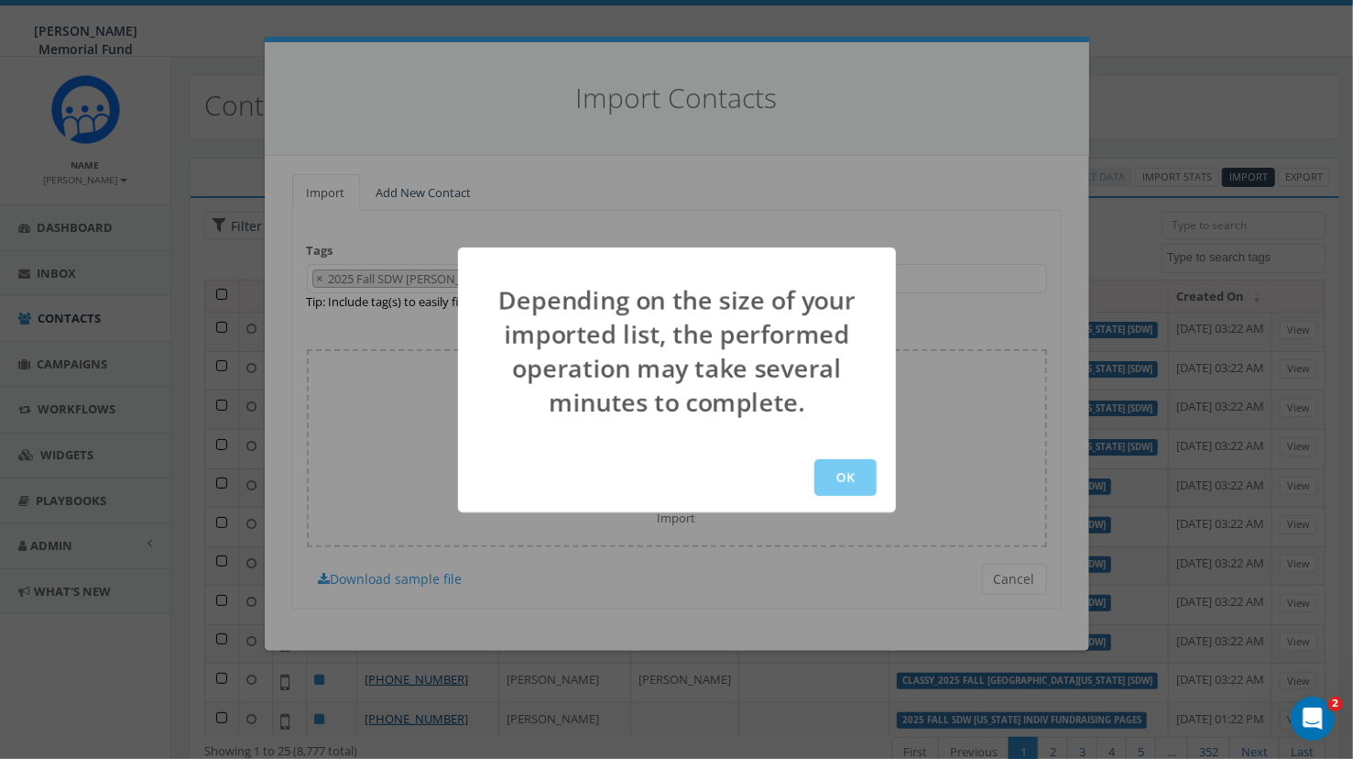
click at [830, 475] on button "OK" at bounding box center [846, 477] width 62 height 37
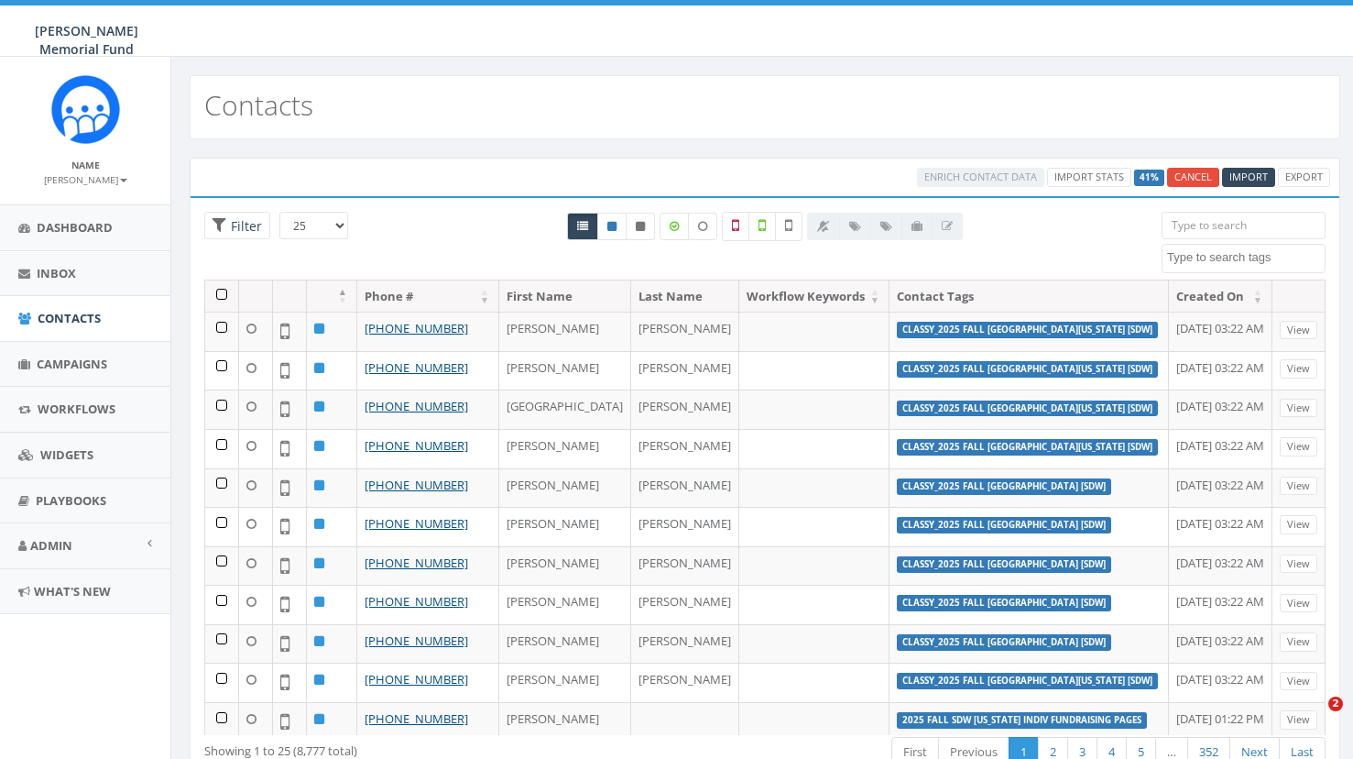
select select
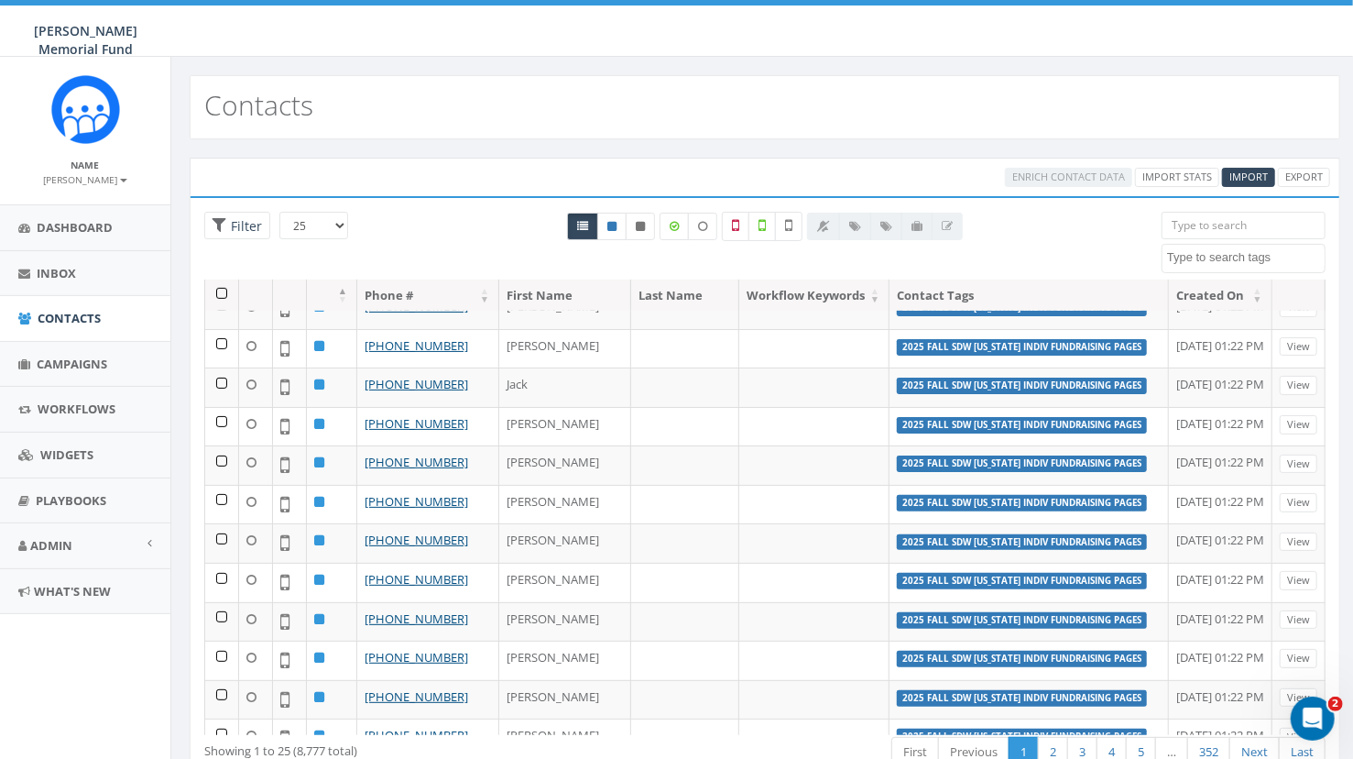
scroll to position [540, 0]
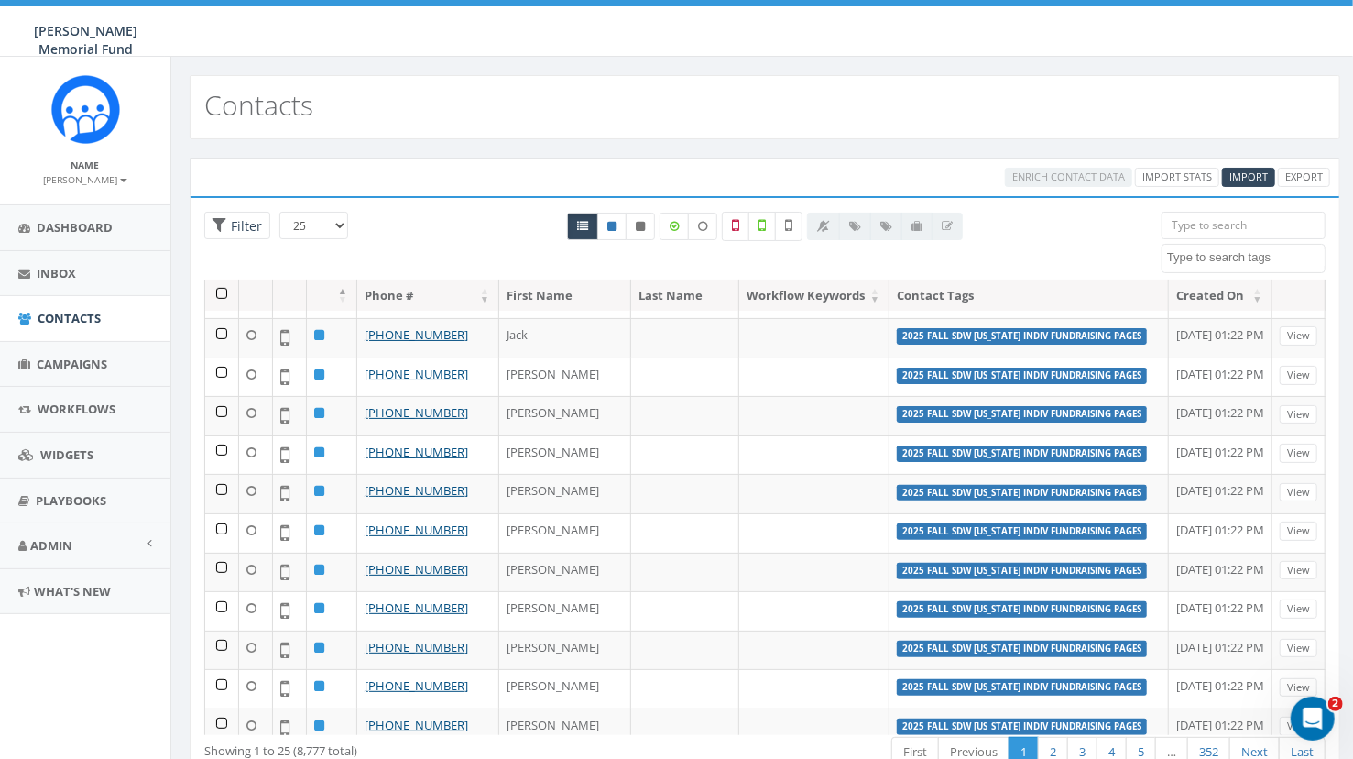
click at [222, 293] on th at bounding box center [222, 295] width 34 height 32
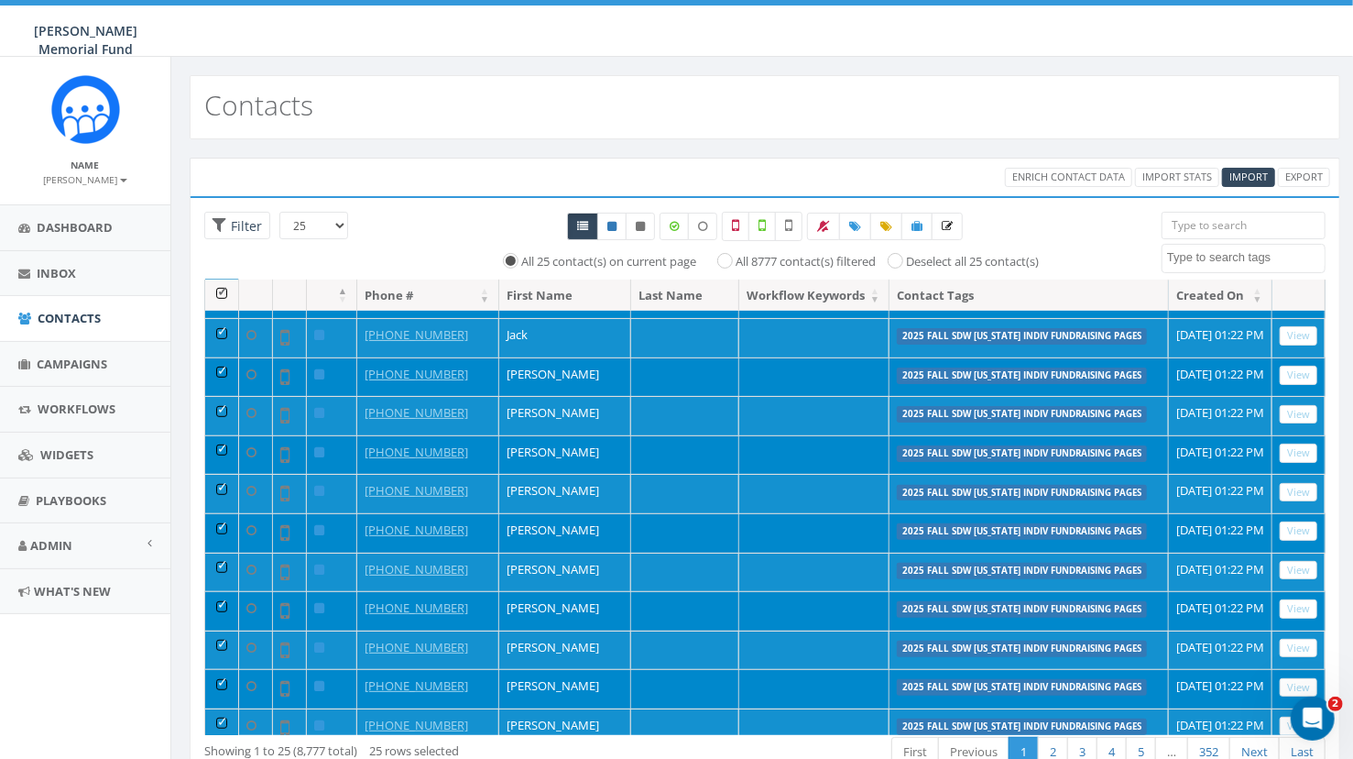
click at [220, 293] on th at bounding box center [222, 295] width 34 height 32
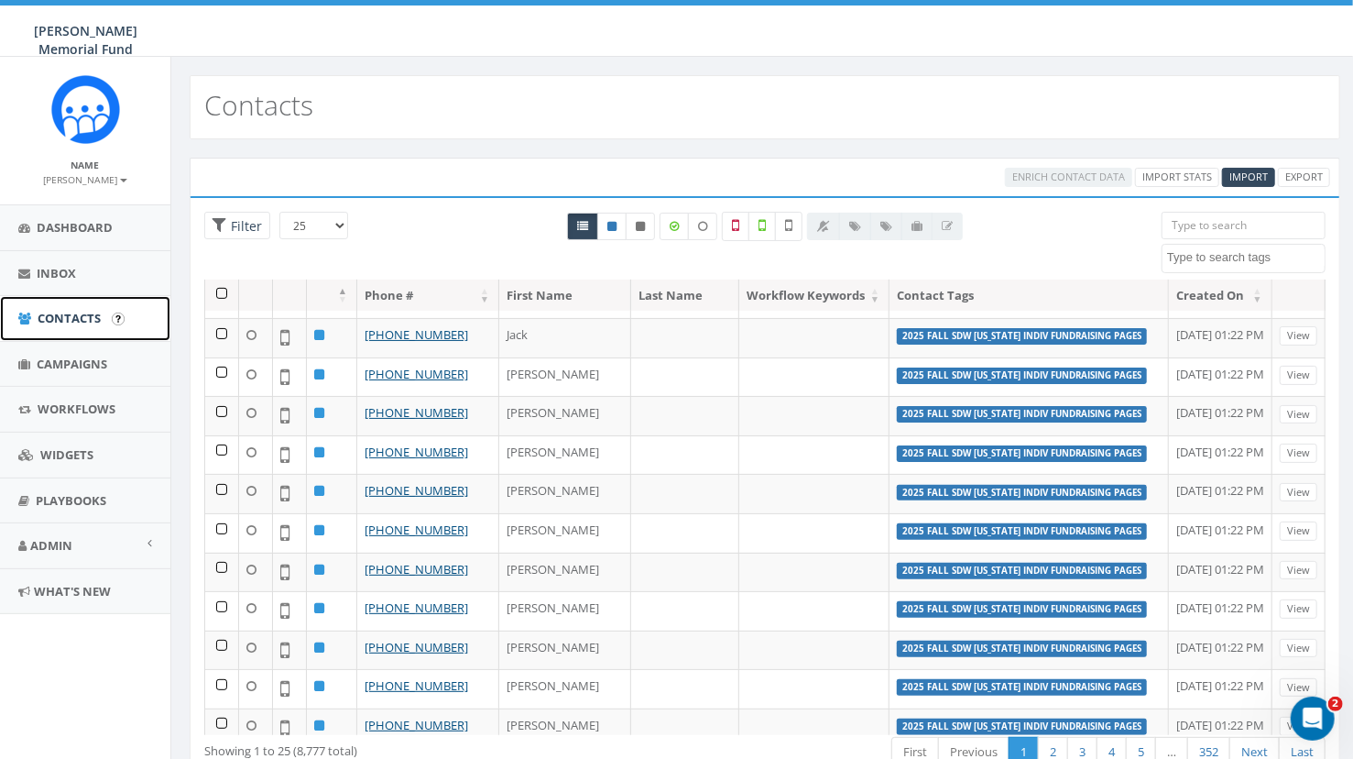
click at [82, 319] on span "Contacts" at bounding box center [69, 318] width 63 height 16
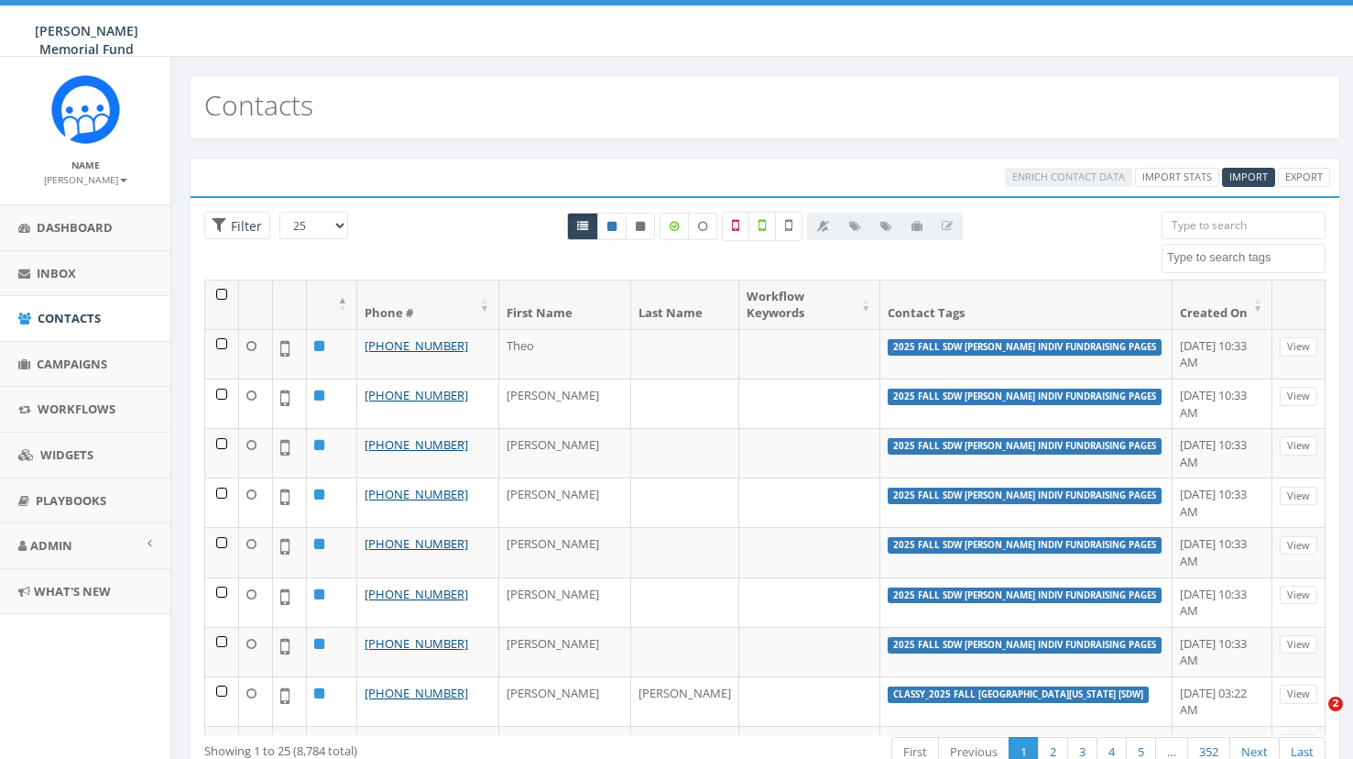
select select
click at [1258, 170] on span "Import" at bounding box center [1249, 177] width 38 height 14
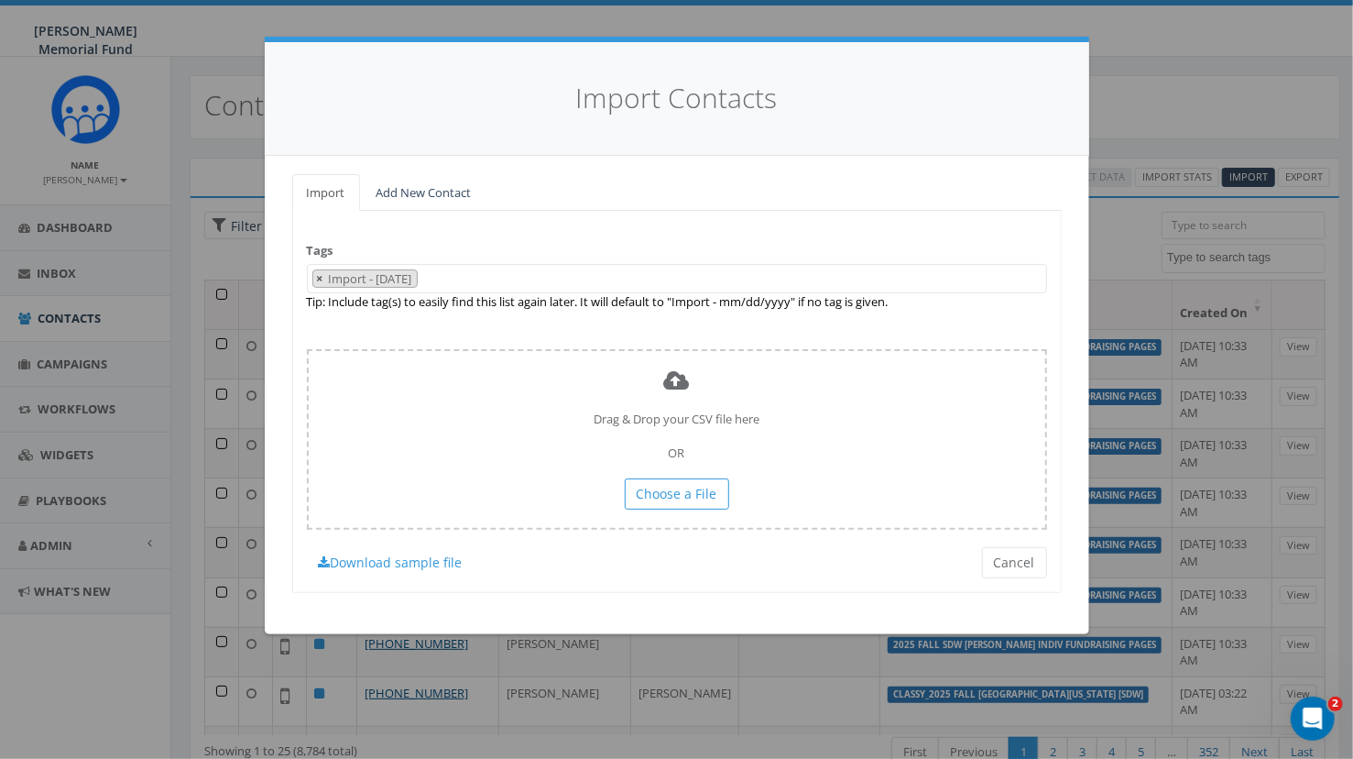
click at [321, 279] on span "×" at bounding box center [320, 278] width 6 height 16
select select
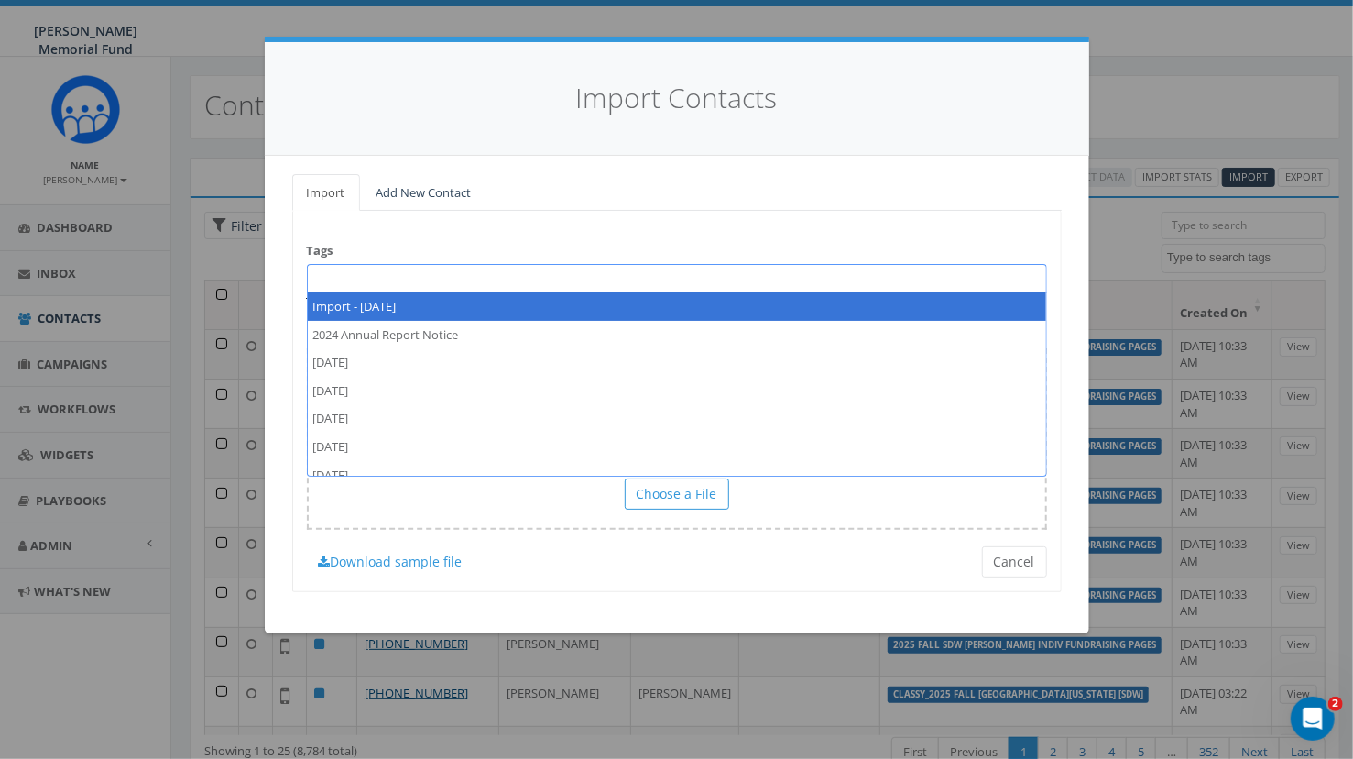
paste textarea "2025 Fall SDW [PERSON_NAME] Indiv Fundraising Pages"
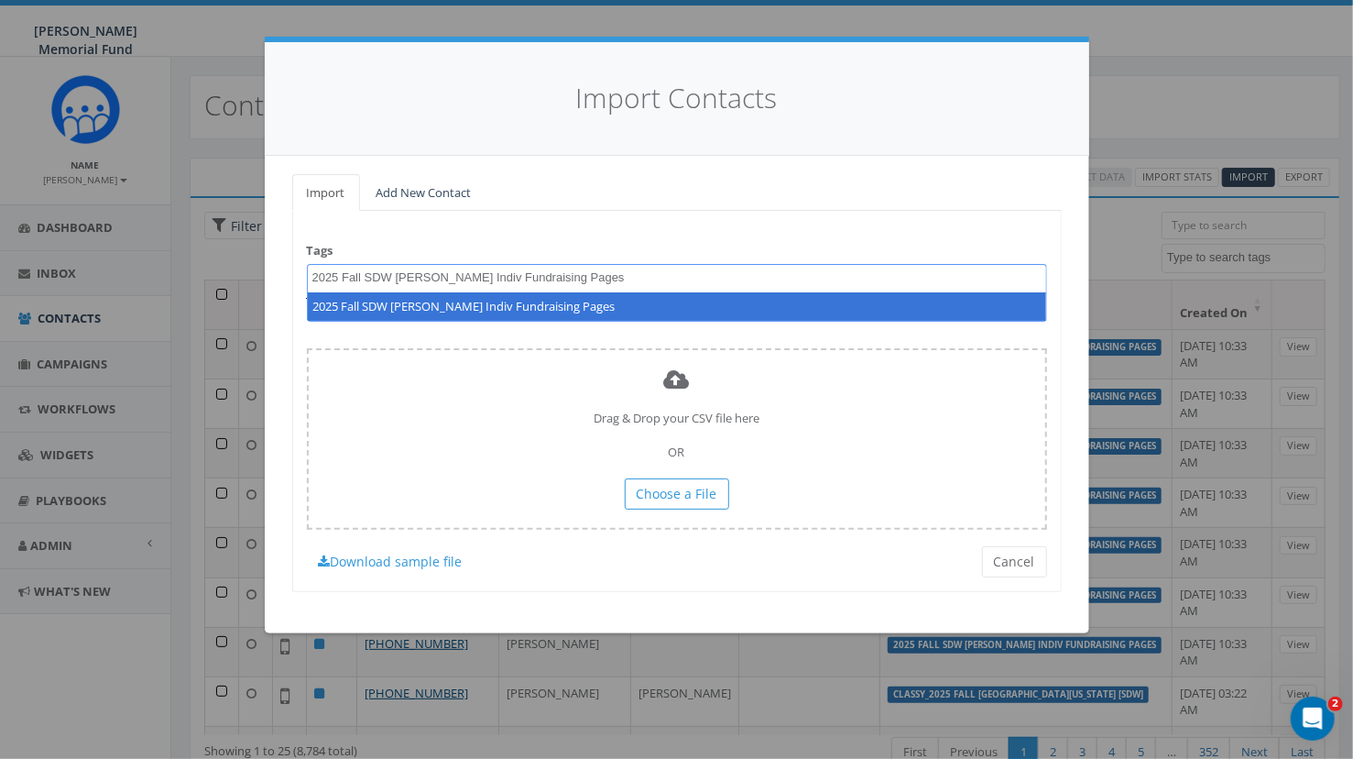
type textarea "2025 Fall SDW [PERSON_NAME] Indiv Fundraising Pages"
select select "2025 Fall SDW Wittenberg Indiv Fundraising Pages"
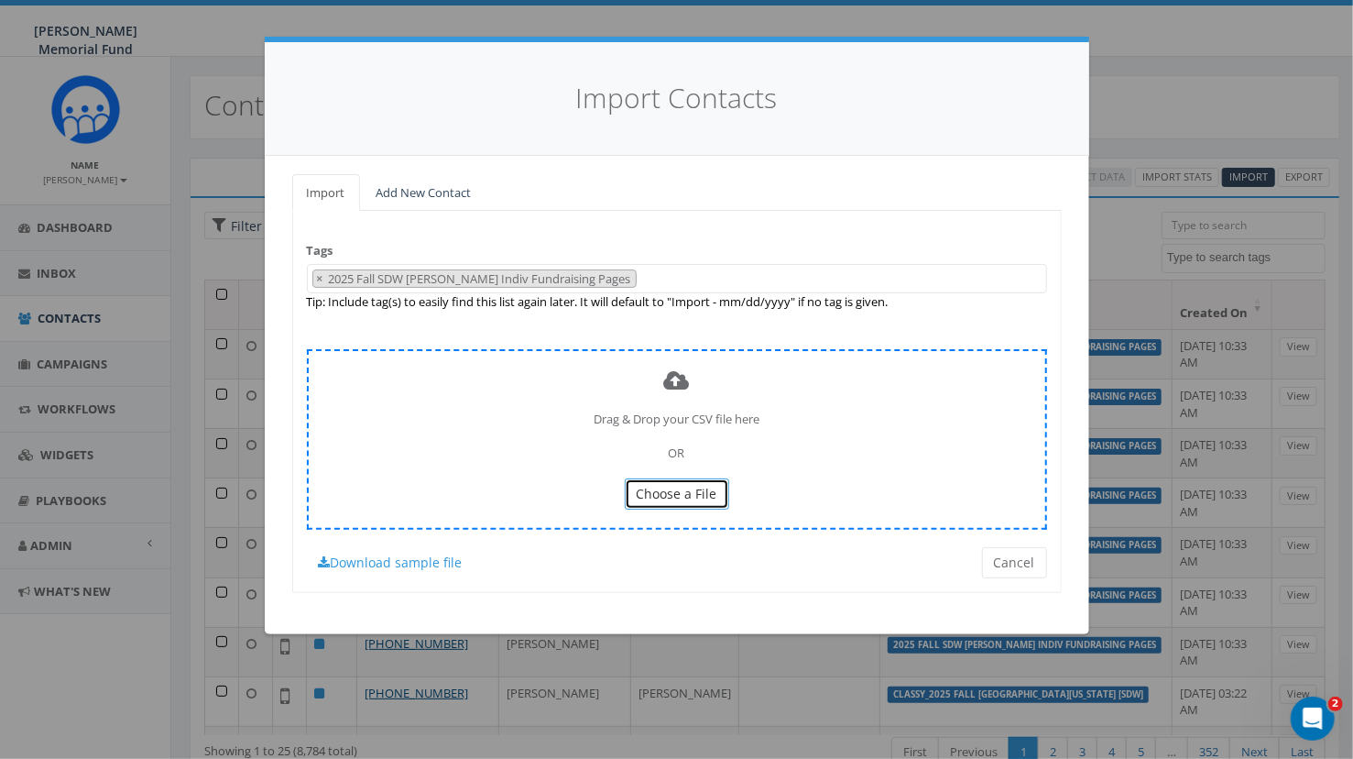
click at [646, 494] on span "Choose a File" at bounding box center [677, 493] width 81 height 17
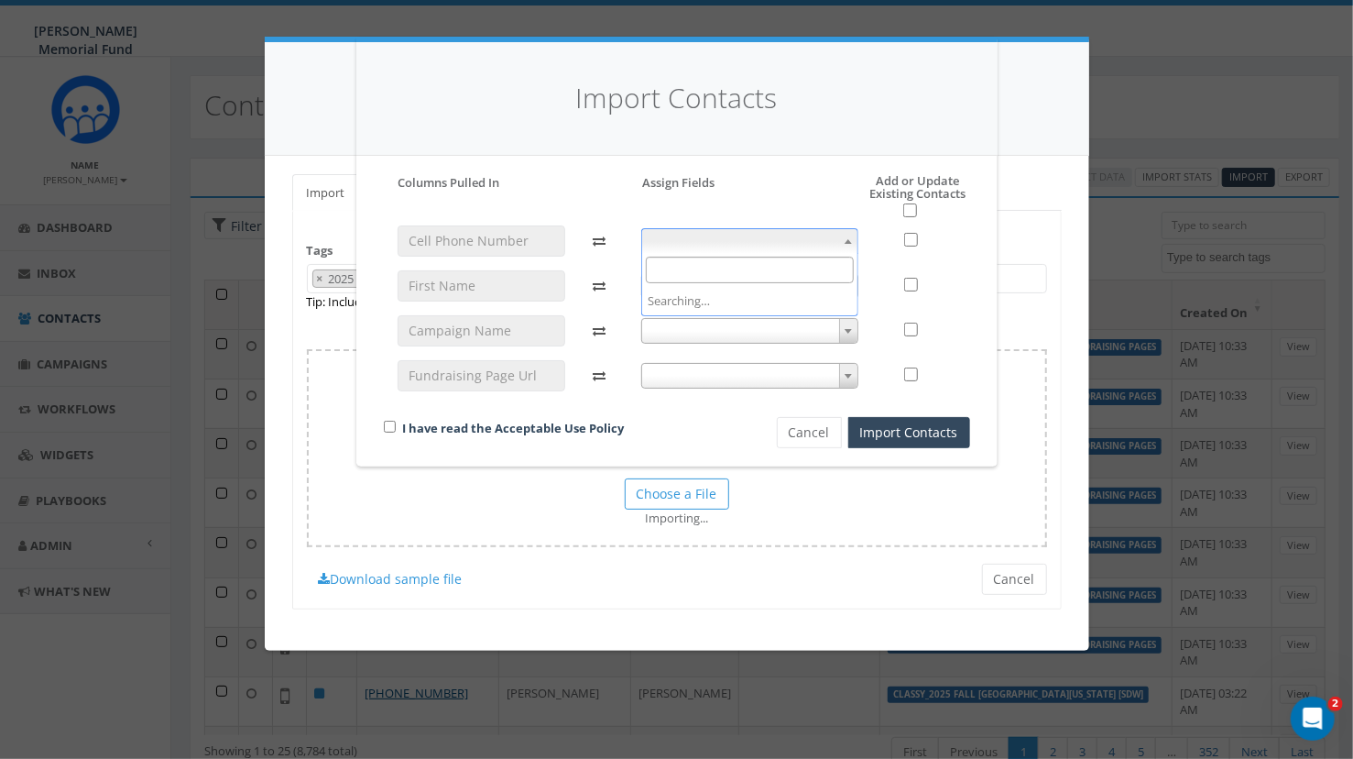
click at [742, 237] on span at bounding box center [749, 241] width 217 height 26
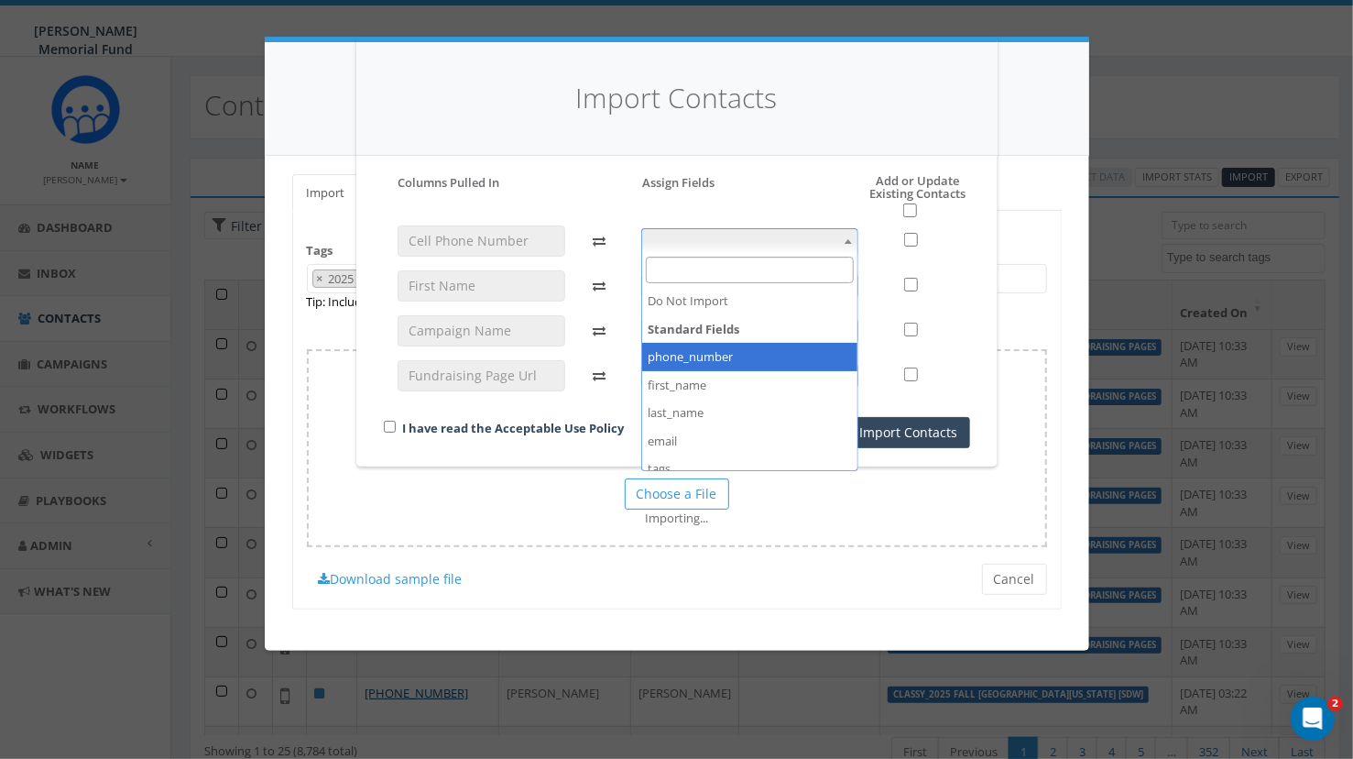
select select "phone_number"
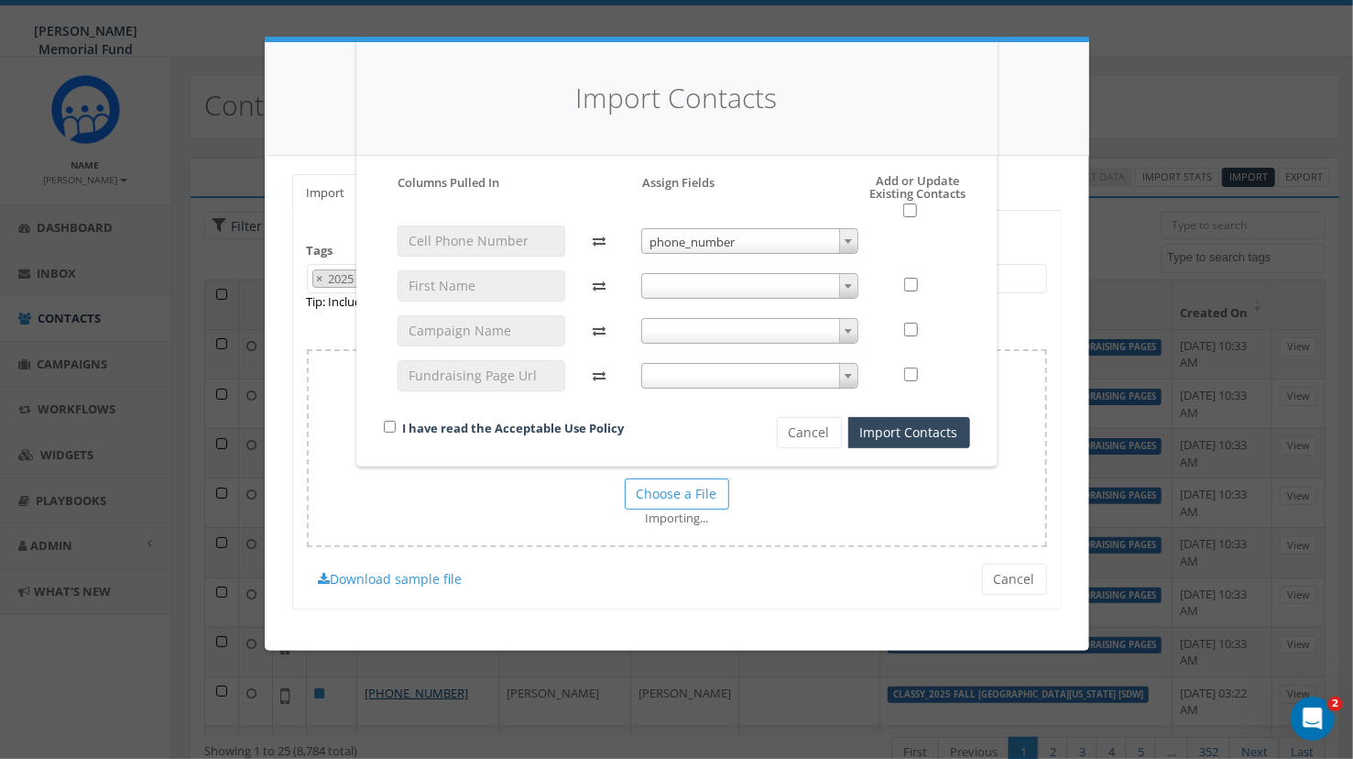
click at [768, 287] on span at bounding box center [749, 286] width 217 height 26
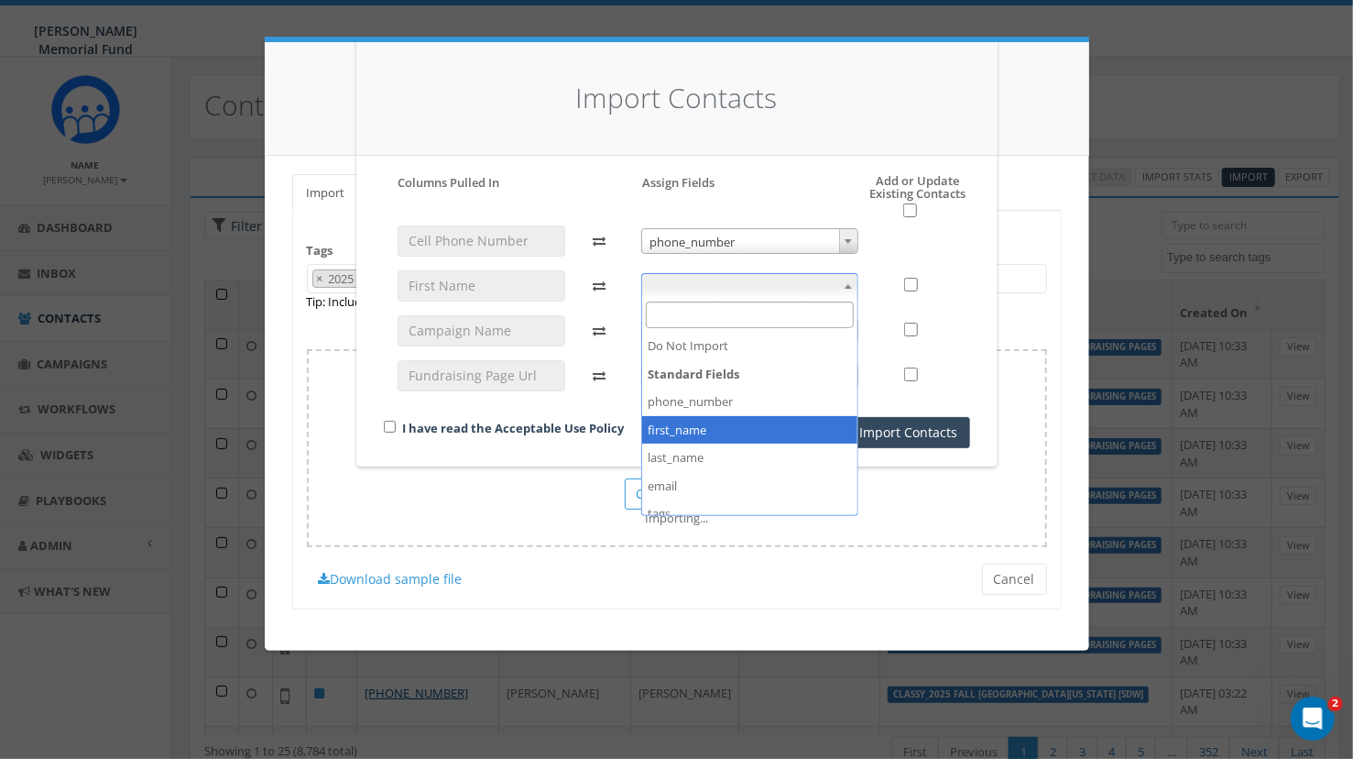
select select "first_name"
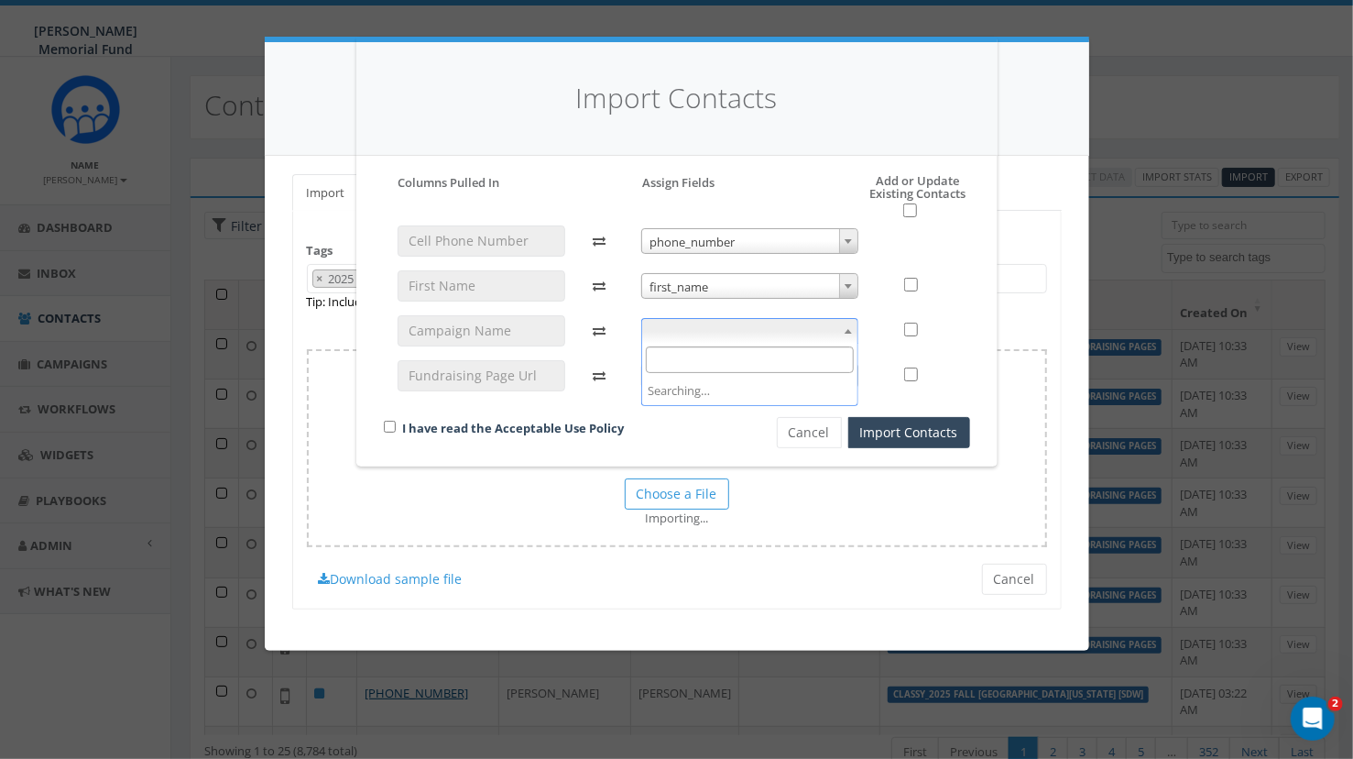
click at [749, 328] on span at bounding box center [749, 331] width 217 height 26
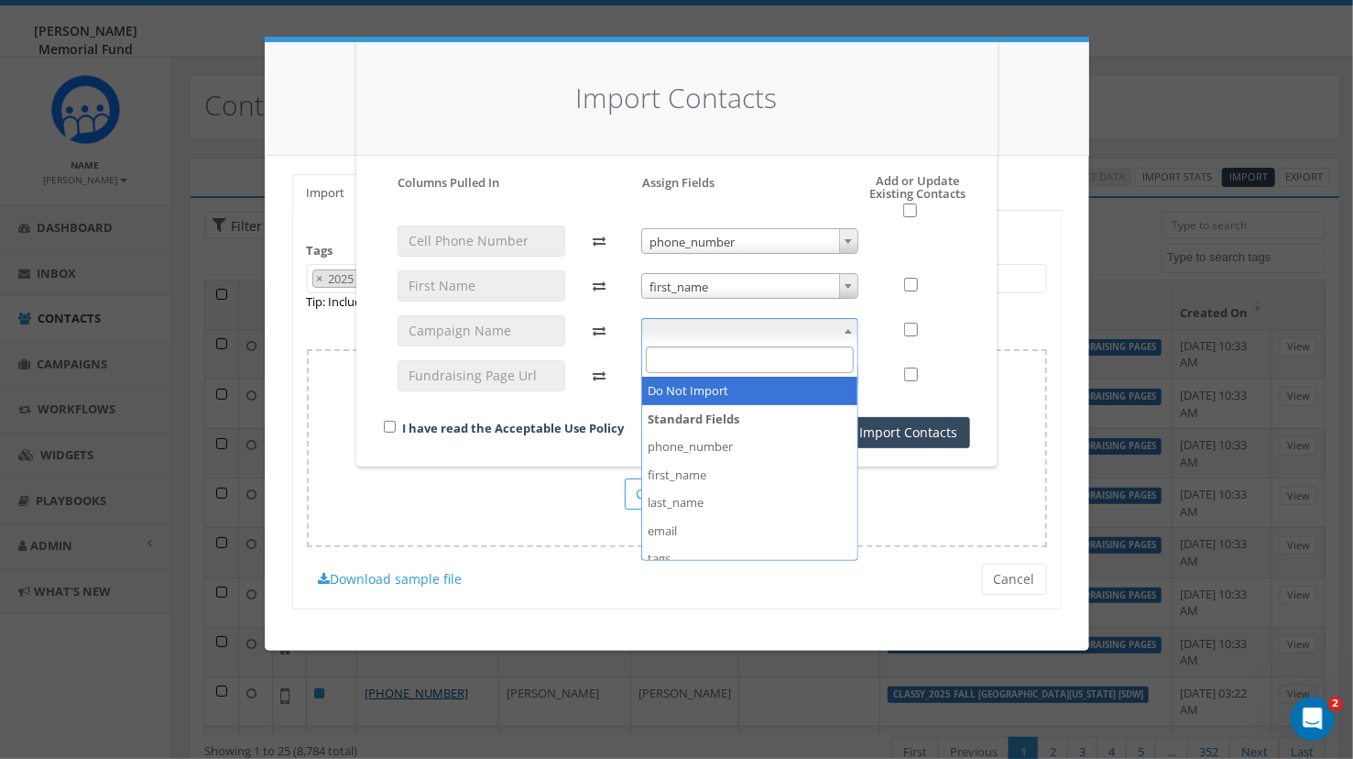
click at [749, 328] on span at bounding box center [749, 331] width 217 height 26
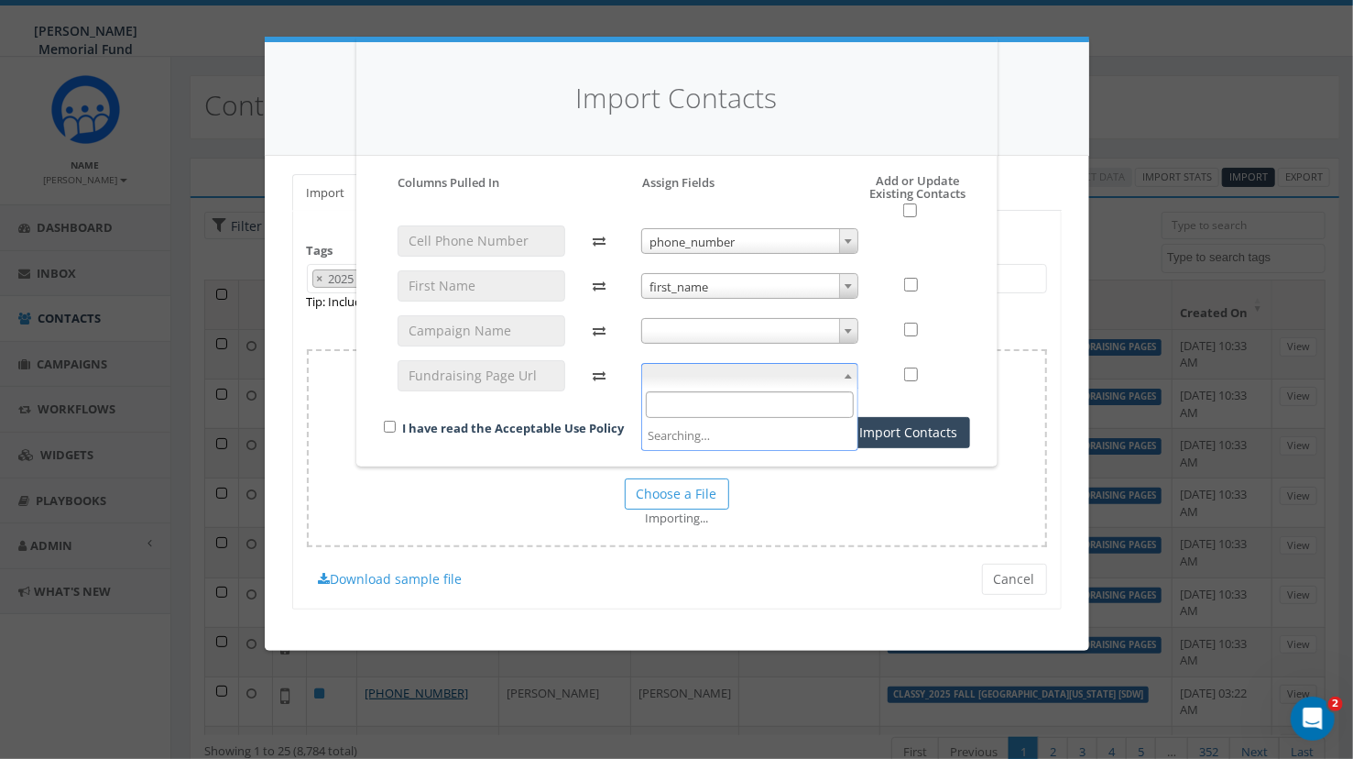
click at [750, 382] on span at bounding box center [749, 376] width 217 height 26
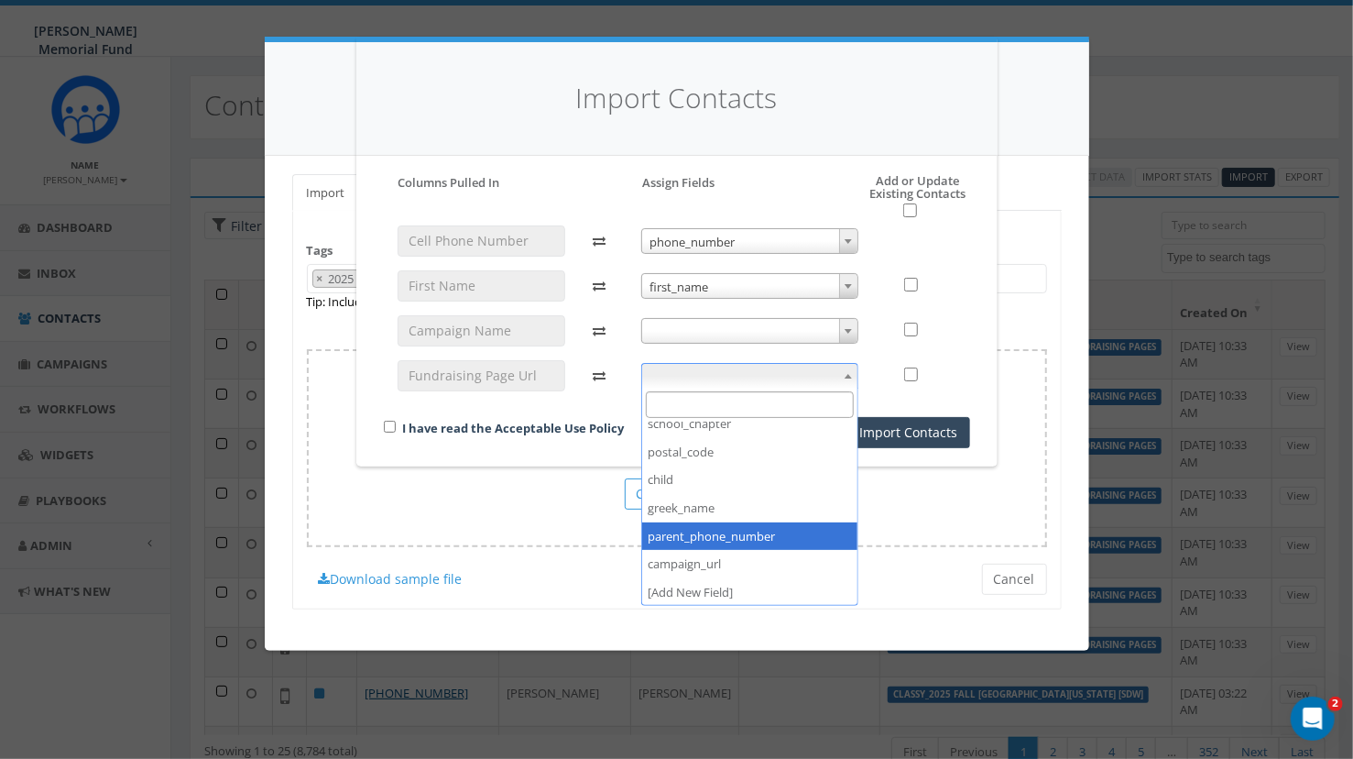
scroll to position [376, 0]
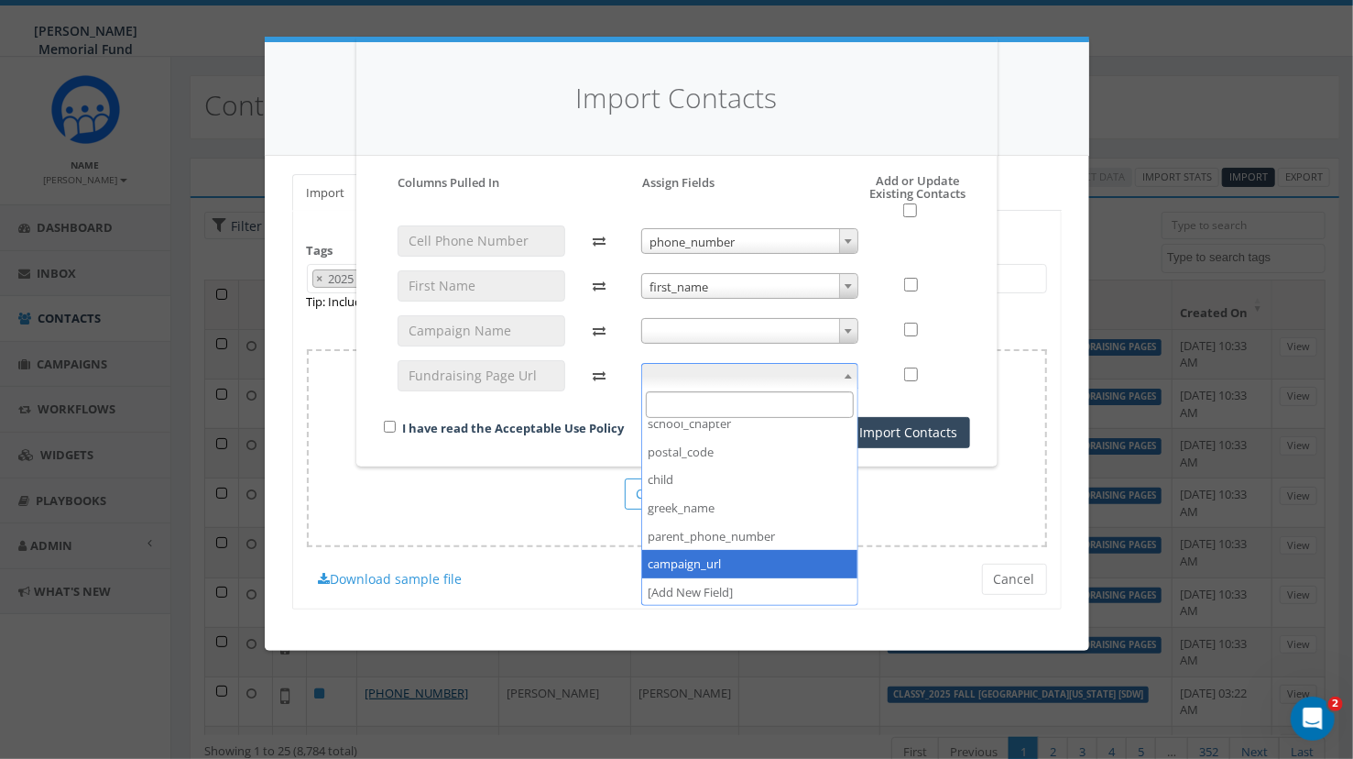
select select "campaign_url"
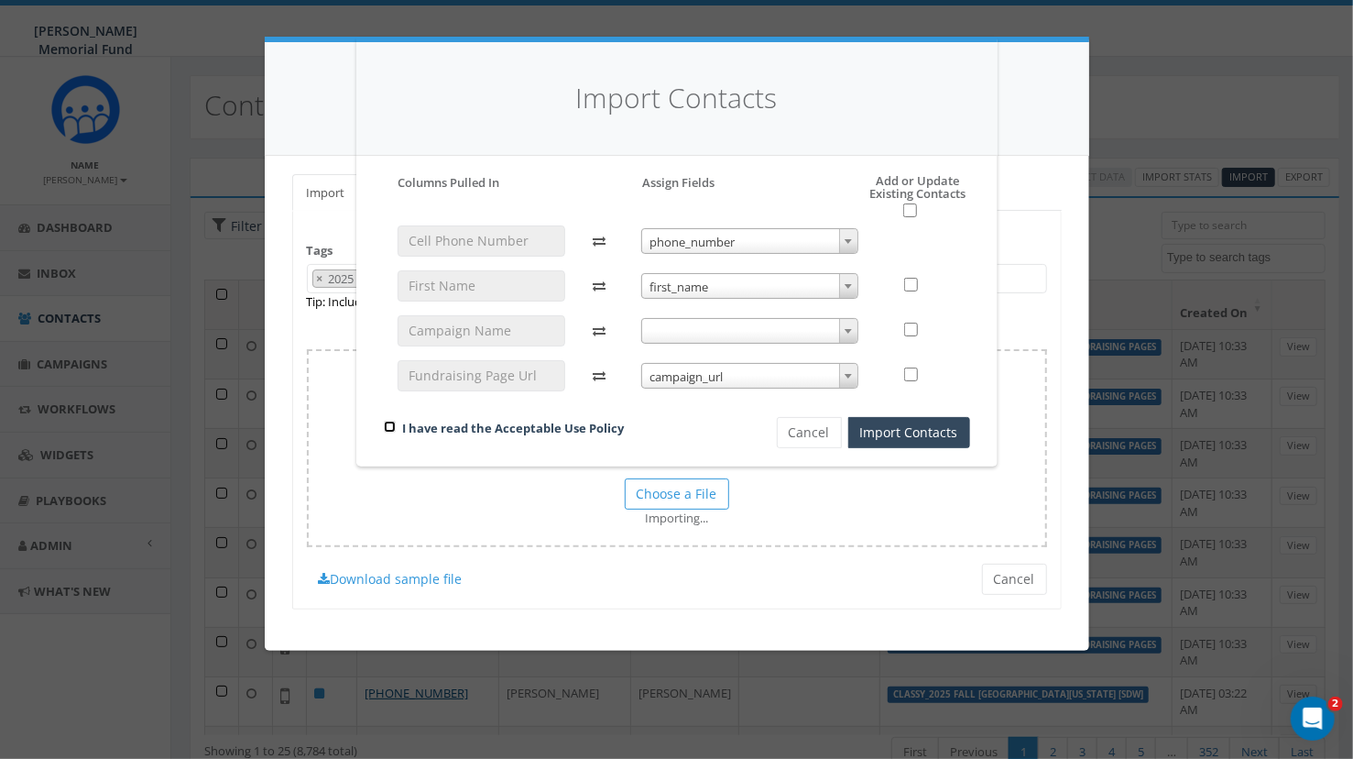
click at [386, 426] on input "checkbox" at bounding box center [390, 427] width 12 height 12
checkbox input "true"
click at [913, 207] on input "checkbox" at bounding box center [910, 210] width 14 height 14
checkbox input "true"
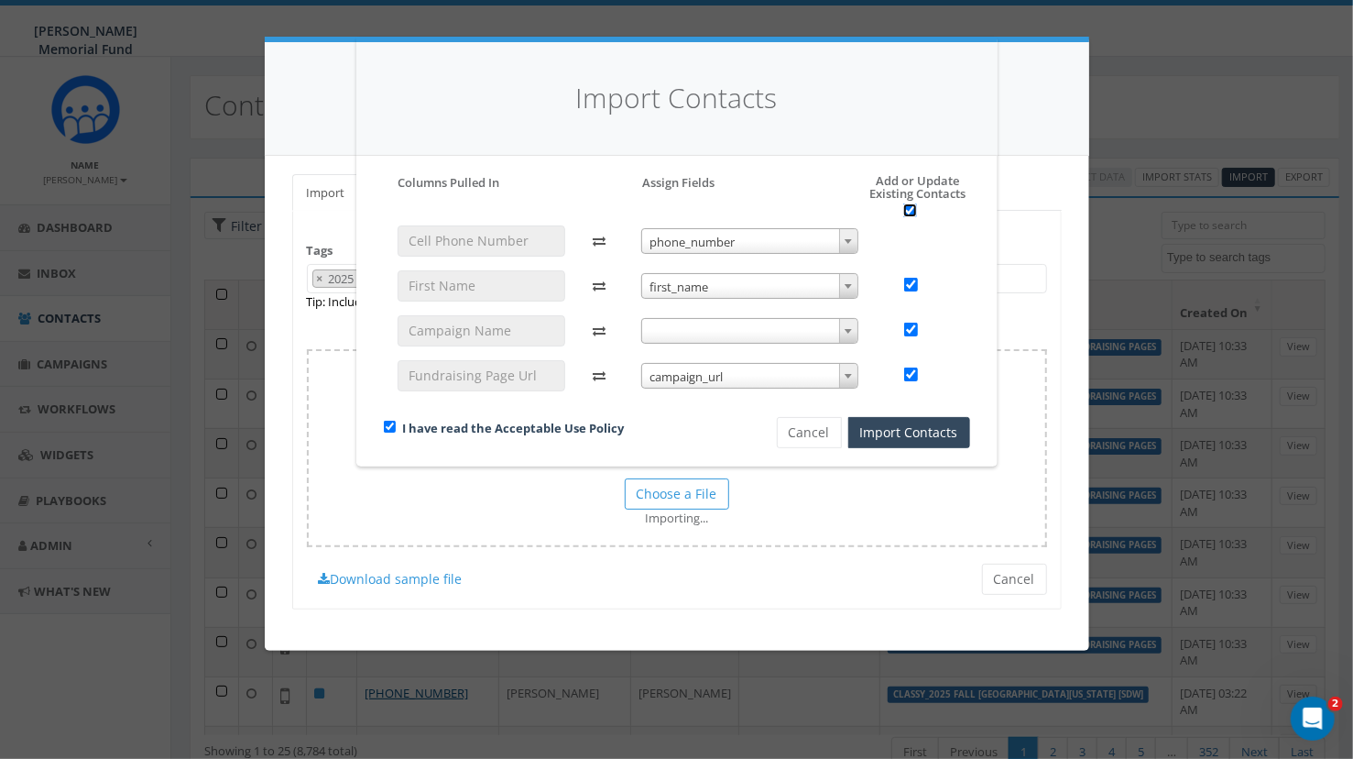
checkbox input "true"
